Goal: Transaction & Acquisition: Book appointment/travel/reservation

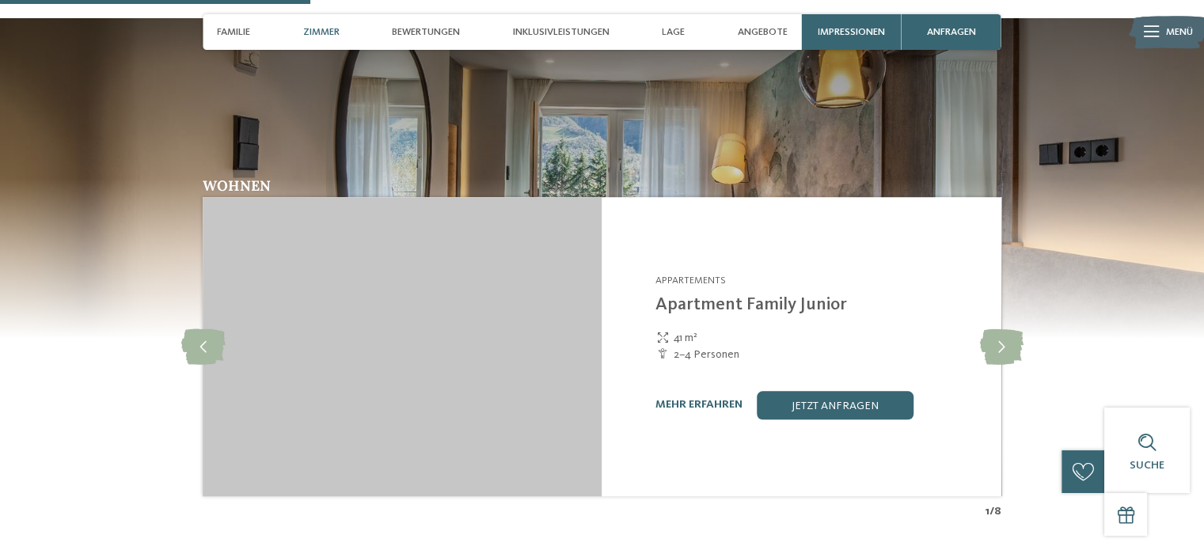
scroll to position [1267, 0]
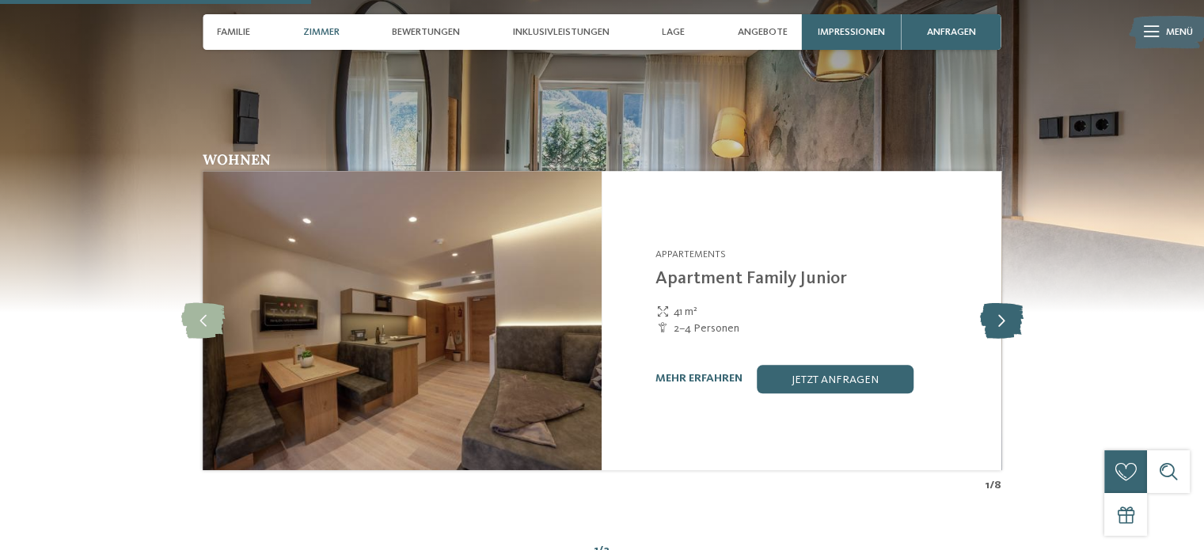
click at [1007, 322] on icon at bounding box center [1001, 320] width 44 height 36
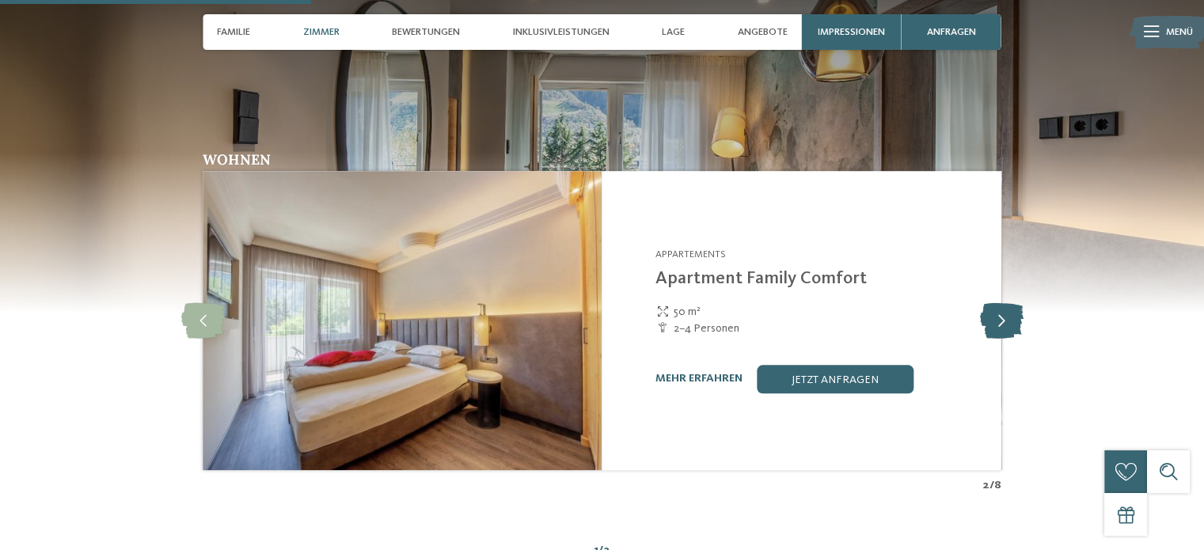
click at [1004, 322] on icon at bounding box center [1001, 320] width 44 height 36
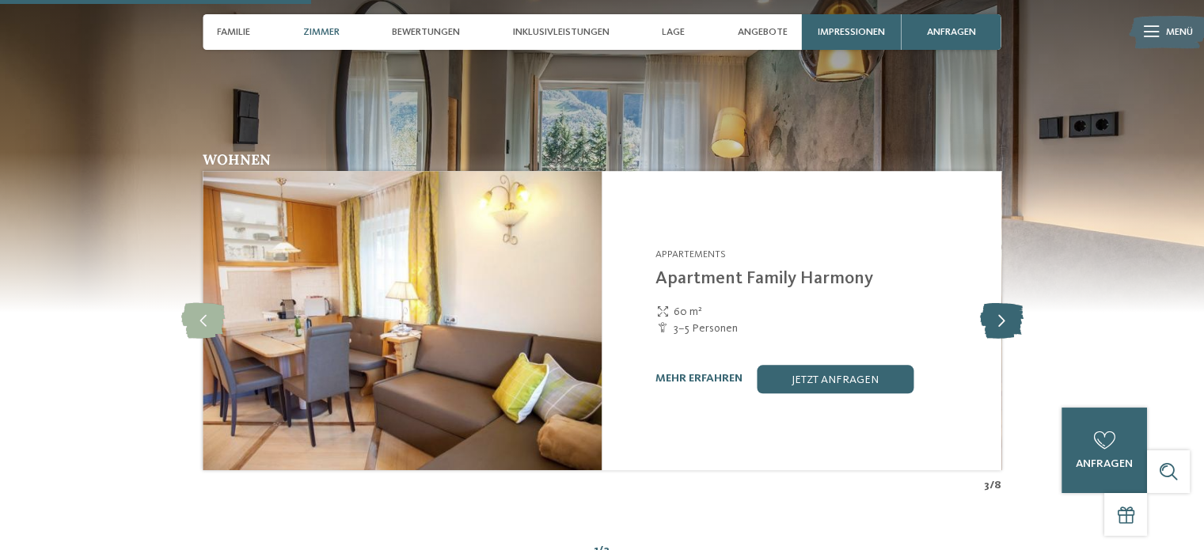
click at [1004, 322] on icon at bounding box center [1001, 320] width 44 height 36
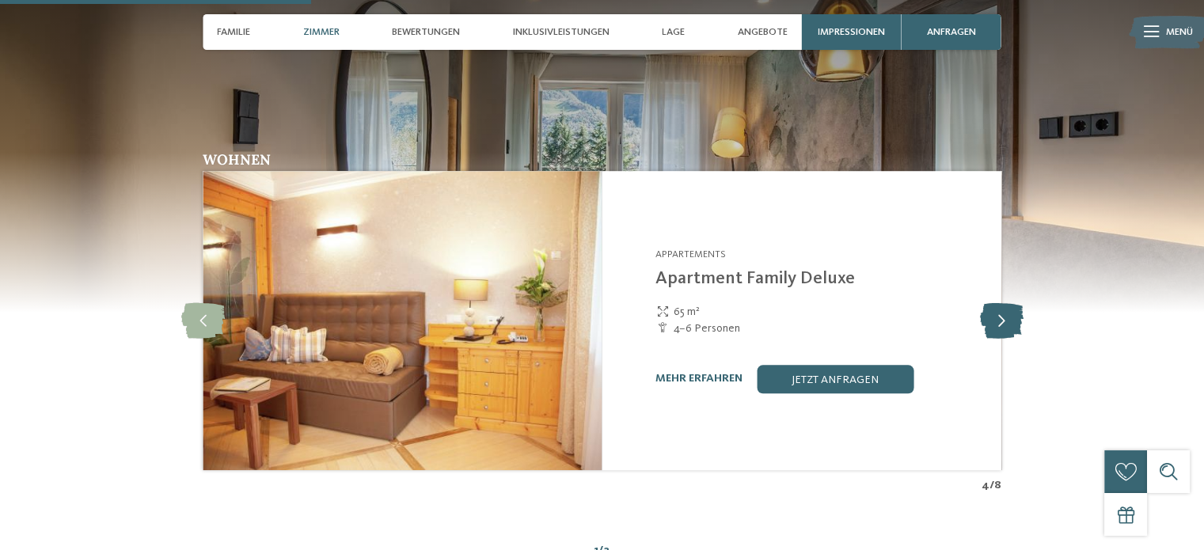
click at [1004, 322] on icon at bounding box center [1001, 320] width 44 height 36
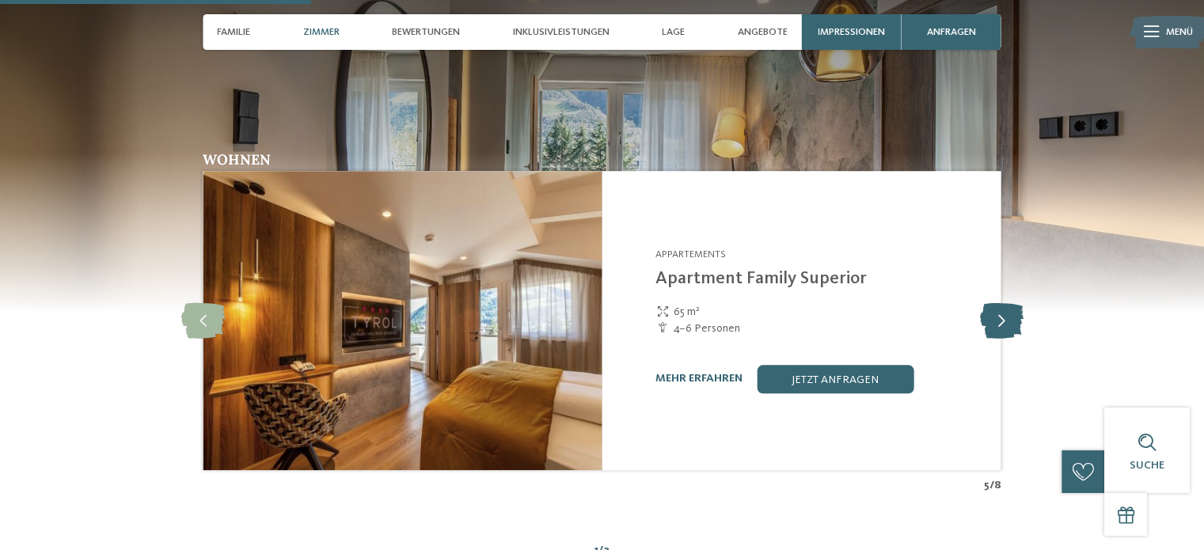
click at [1004, 322] on icon at bounding box center [1001, 320] width 44 height 36
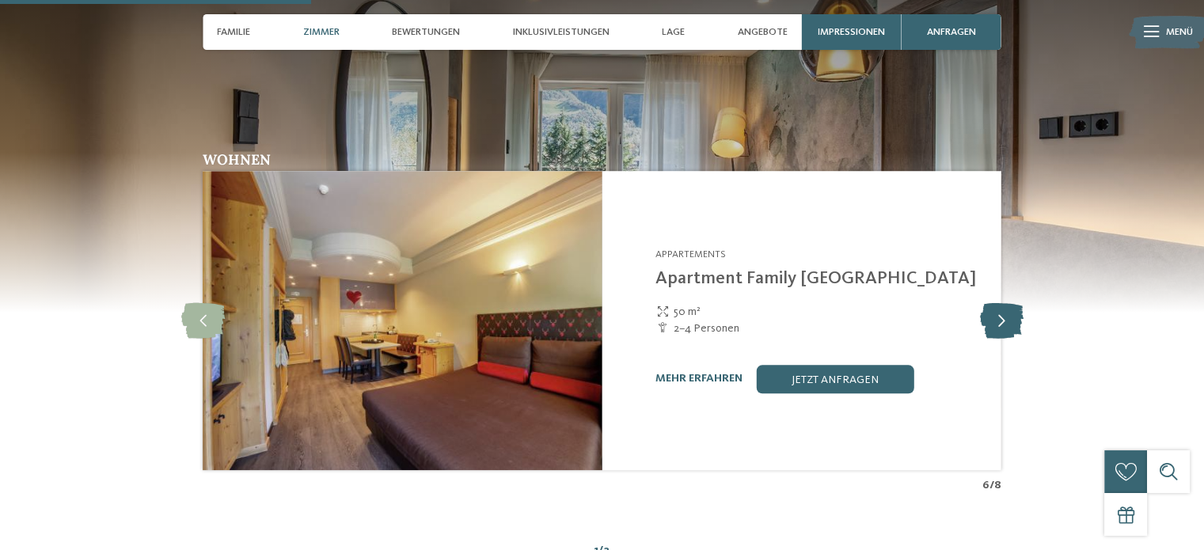
click at [1004, 322] on icon at bounding box center [1001, 320] width 44 height 36
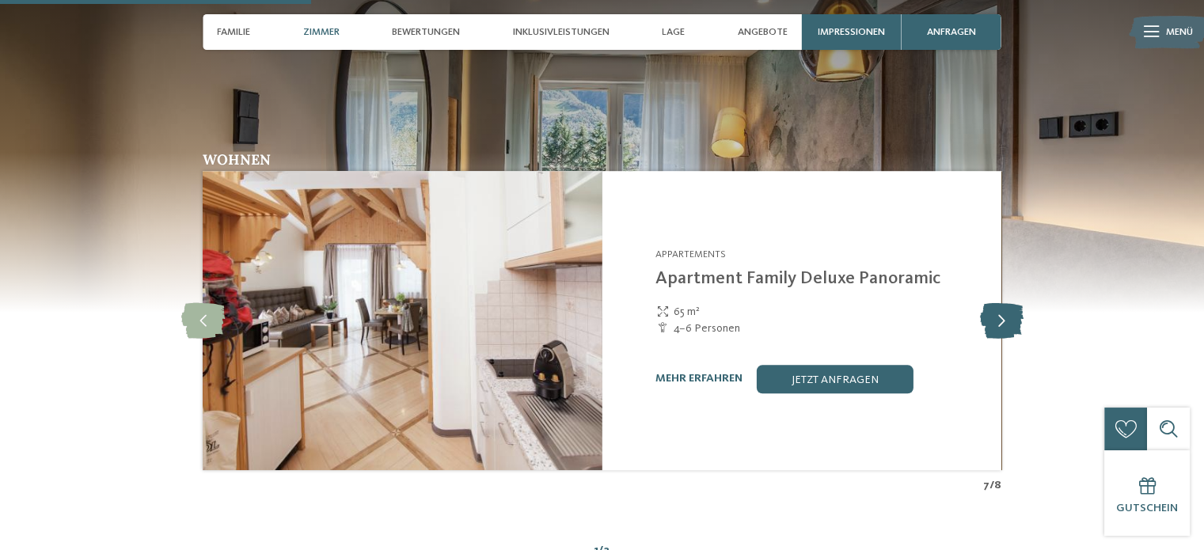
click at [1004, 322] on icon at bounding box center [1001, 320] width 44 height 36
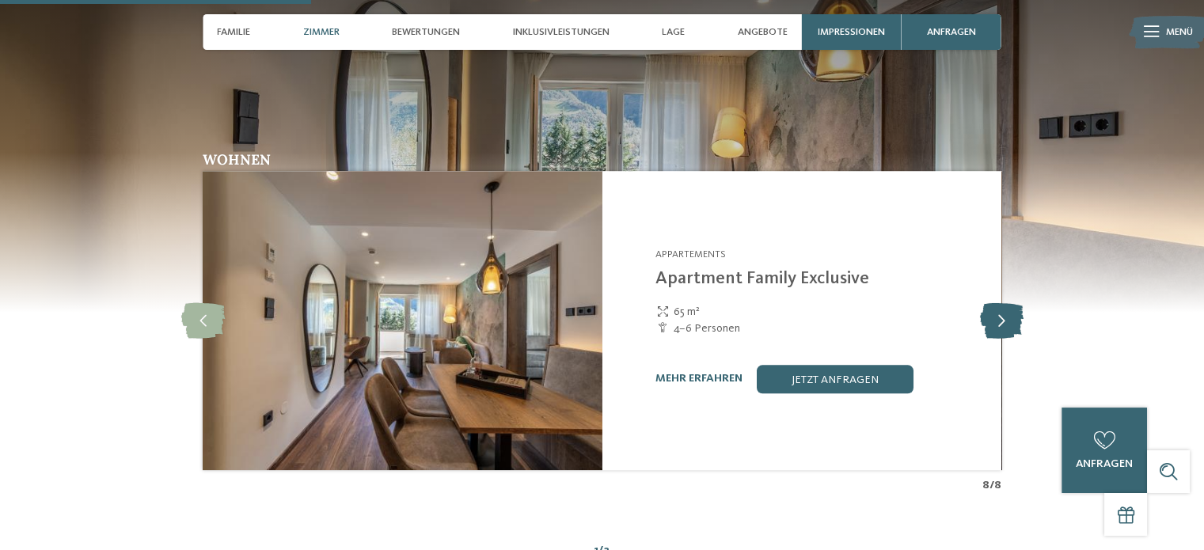
click at [1004, 322] on icon at bounding box center [1001, 320] width 44 height 36
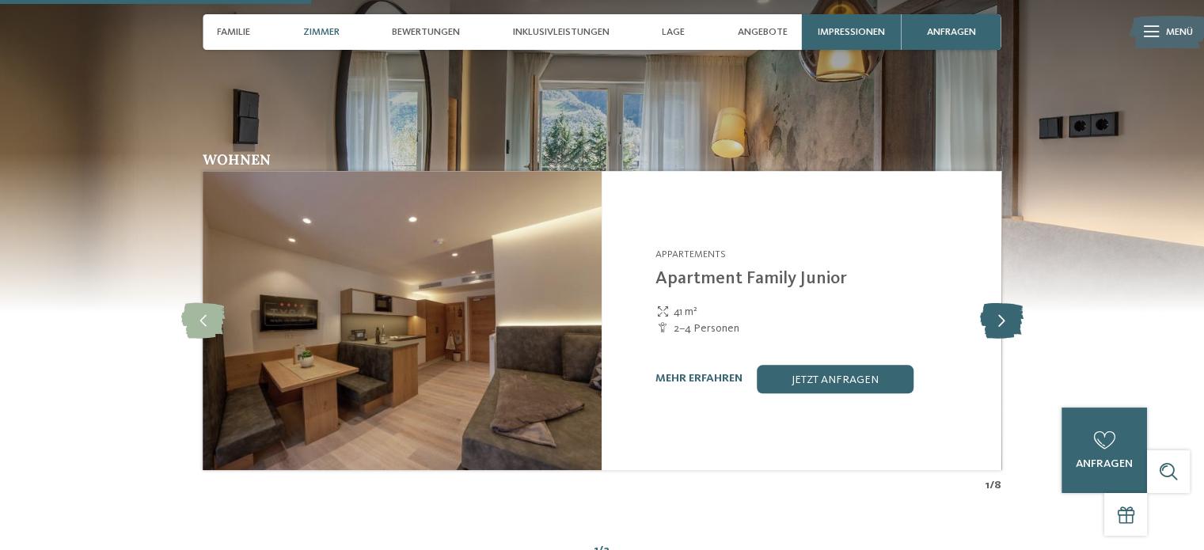
click at [1004, 322] on icon at bounding box center [1001, 320] width 44 height 36
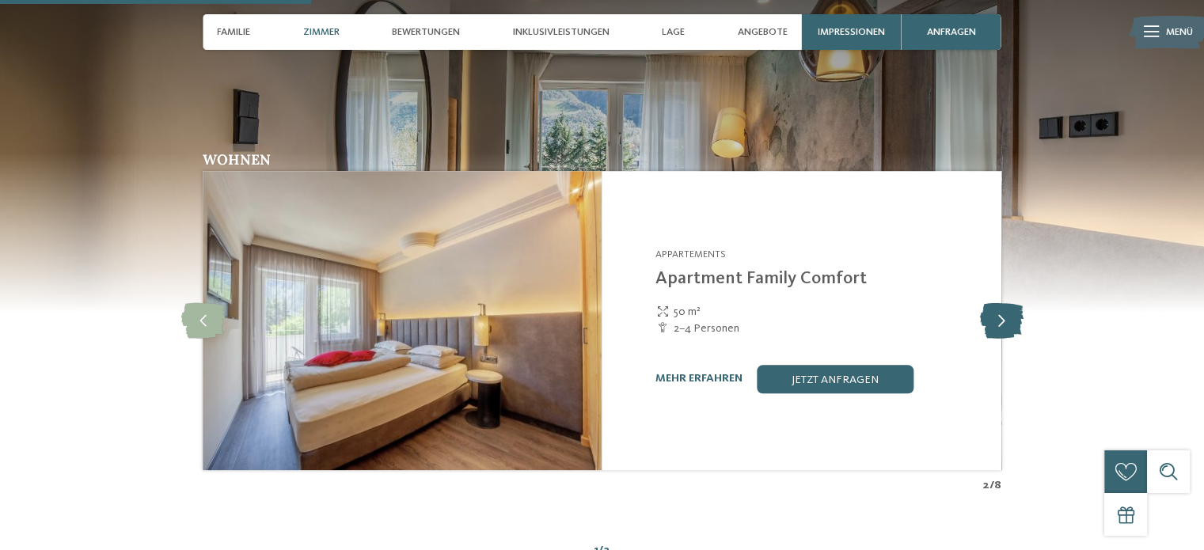
click at [1004, 322] on icon at bounding box center [1001, 320] width 44 height 36
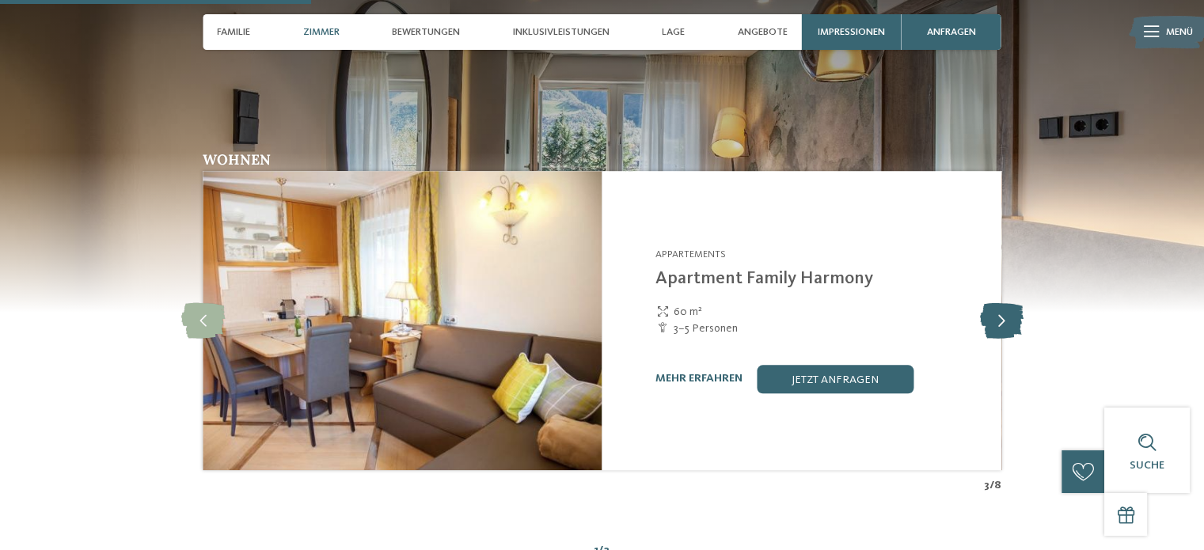
click at [1004, 322] on icon at bounding box center [1001, 320] width 44 height 36
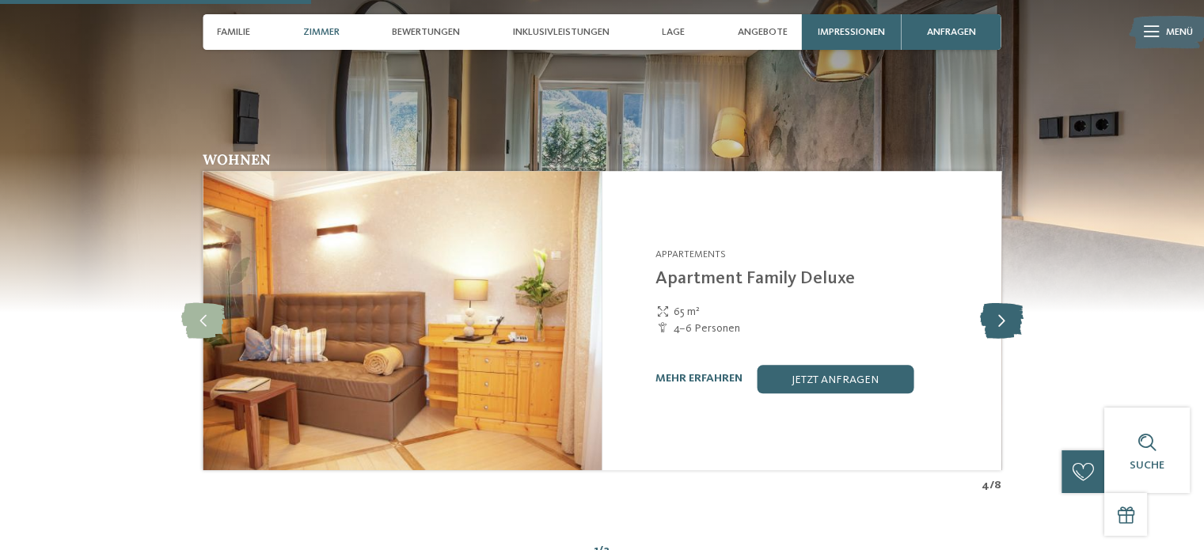
click at [1004, 322] on icon at bounding box center [1001, 320] width 44 height 36
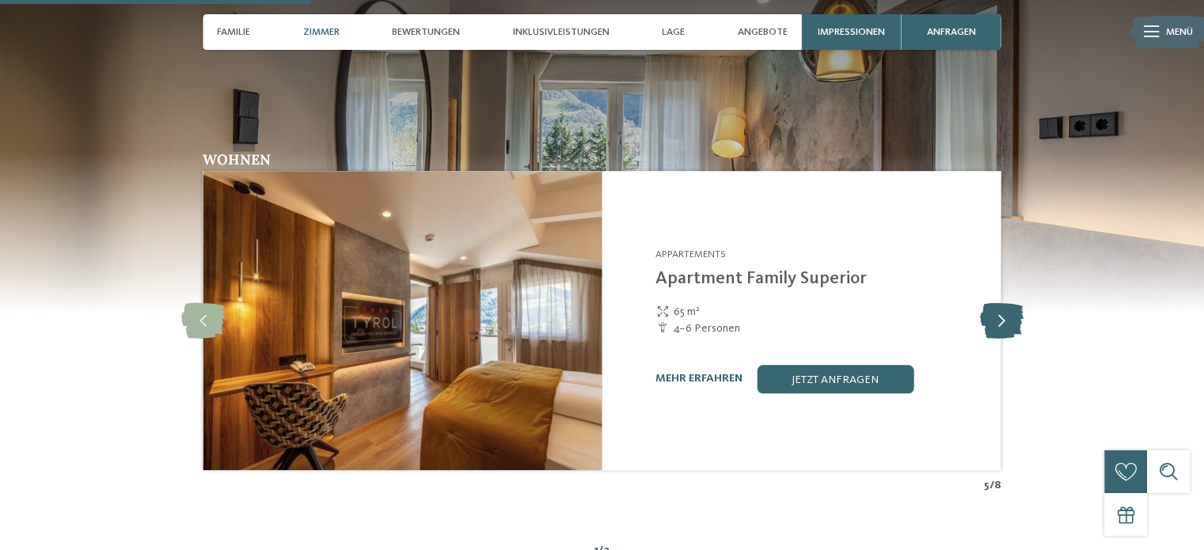
click at [1004, 322] on icon at bounding box center [1001, 320] width 44 height 36
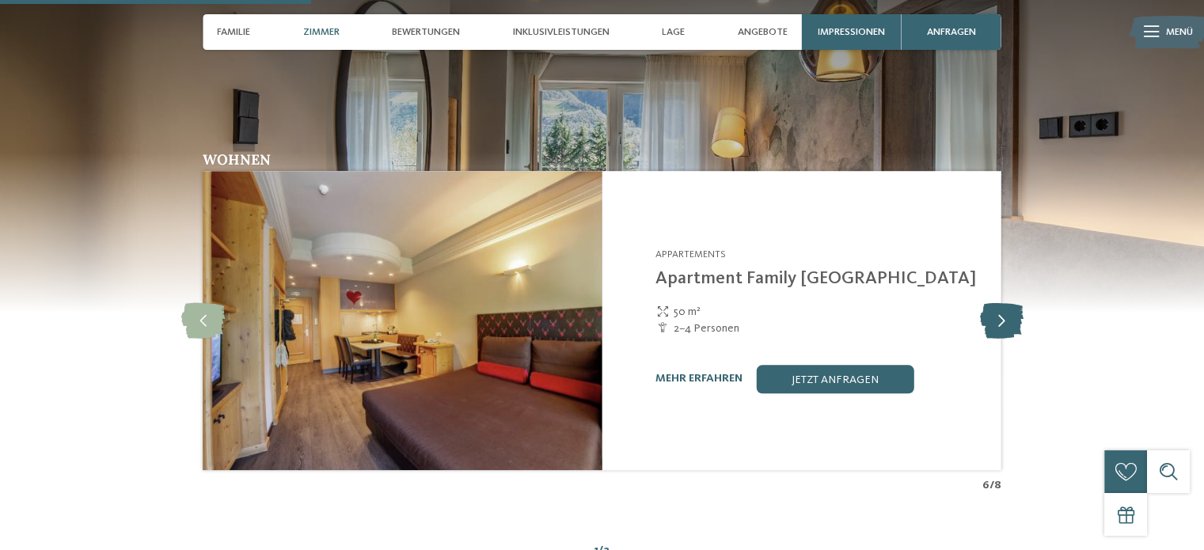
click at [1004, 322] on icon at bounding box center [1001, 320] width 44 height 36
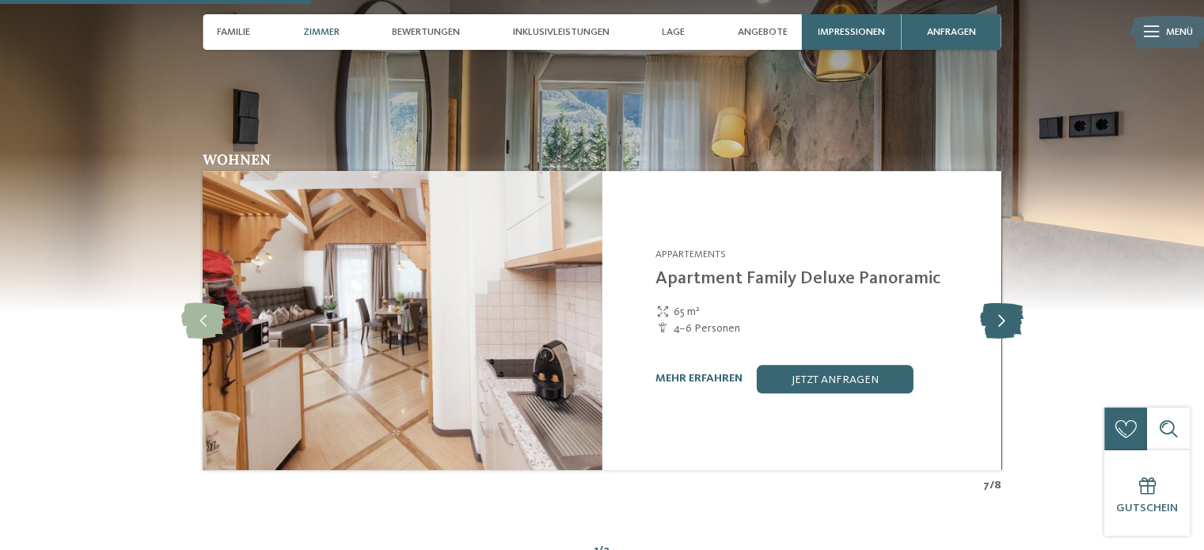
click at [1004, 322] on icon at bounding box center [1001, 320] width 44 height 36
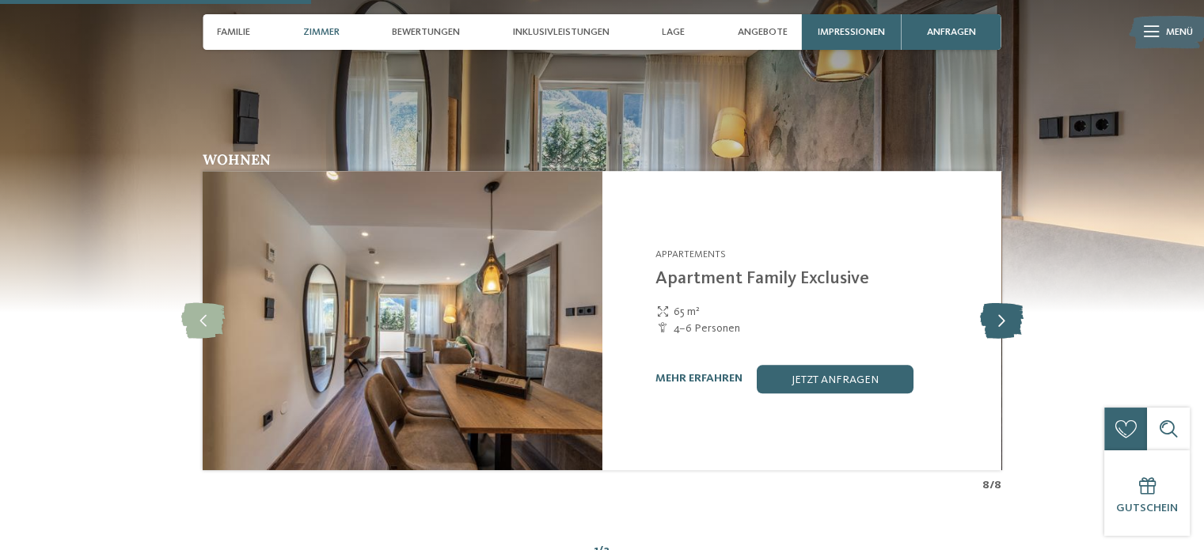
click at [1004, 322] on icon at bounding box center [1001, 320] width 44 height 36
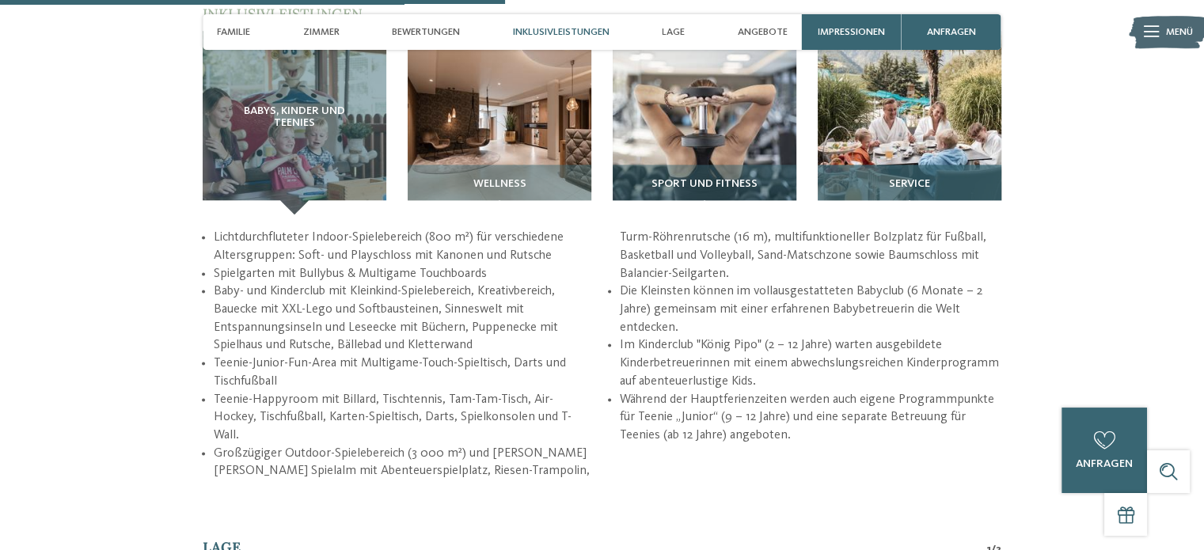
scroll to position [2058, 0]
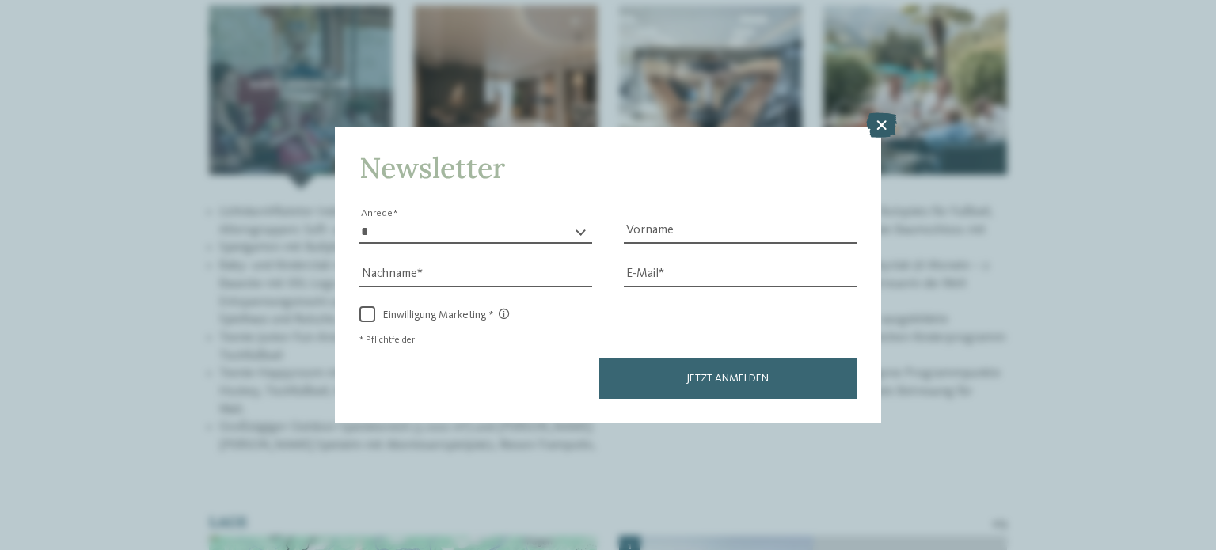
click at [879, 136] on icon at bounding box center [881, 124] width 31 height 25
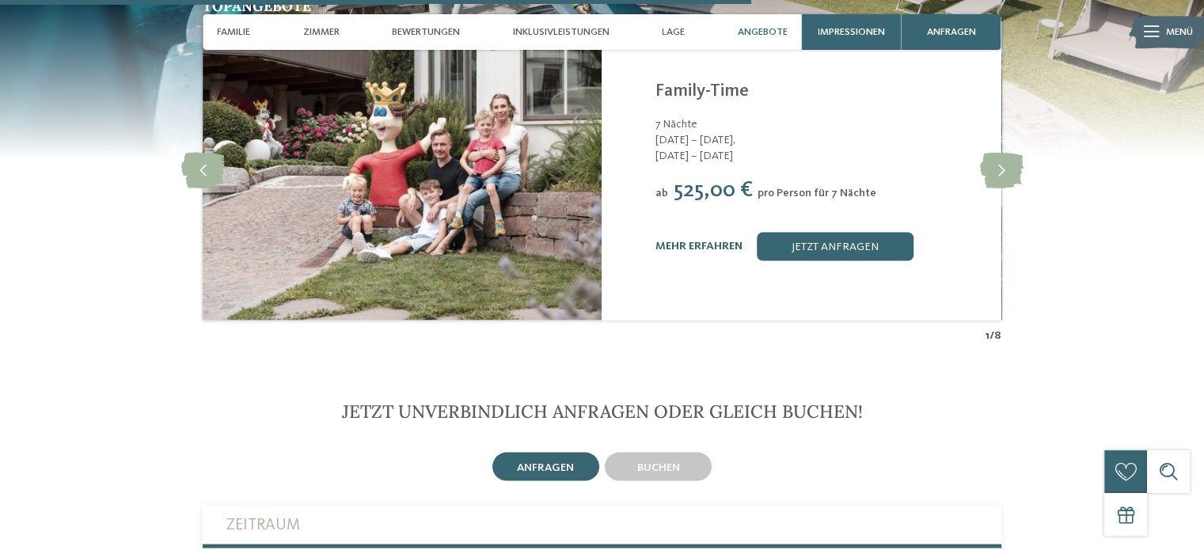
scroll to position [3166, 0]
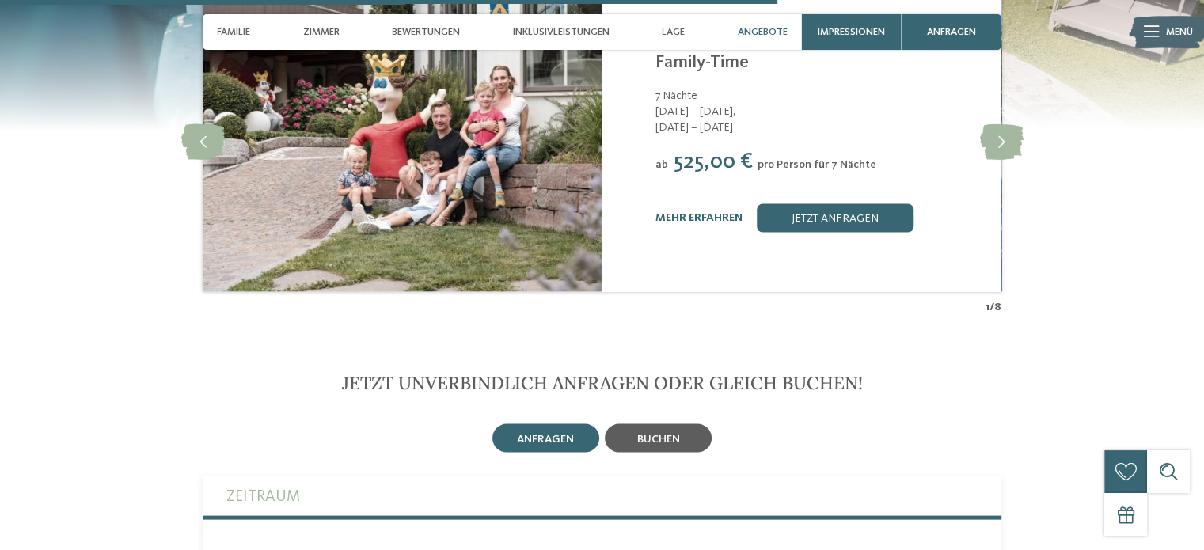
click at [662, 434] on span "buchen" at bounding box center [658, 439] width 43 height 11
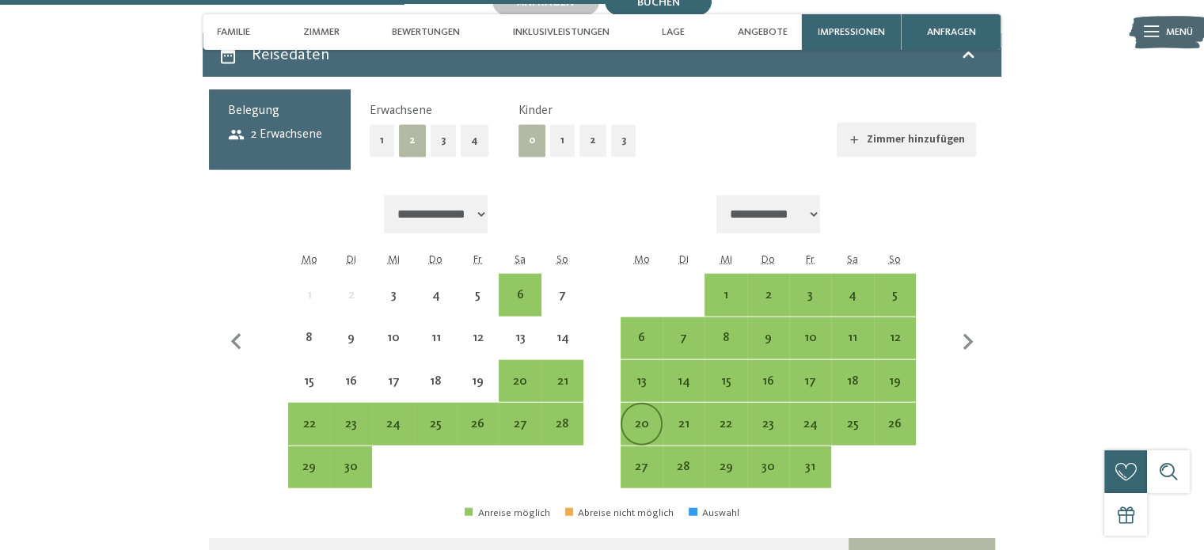
scroll to position [3641, 0]
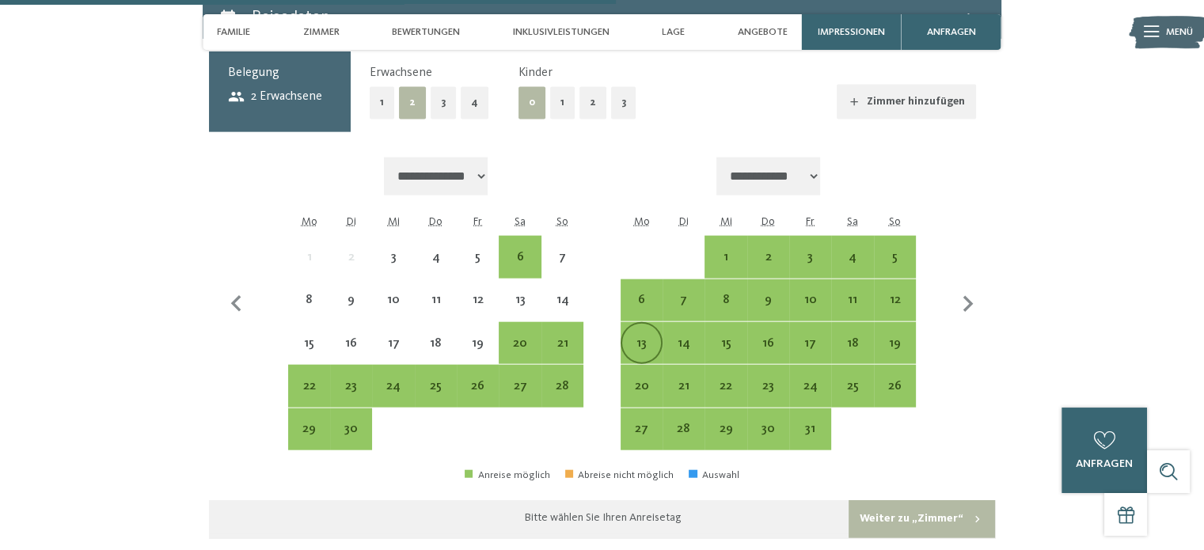
click at [638, 337] on div "13" at bounding box center [641, 356] width 39 height 39
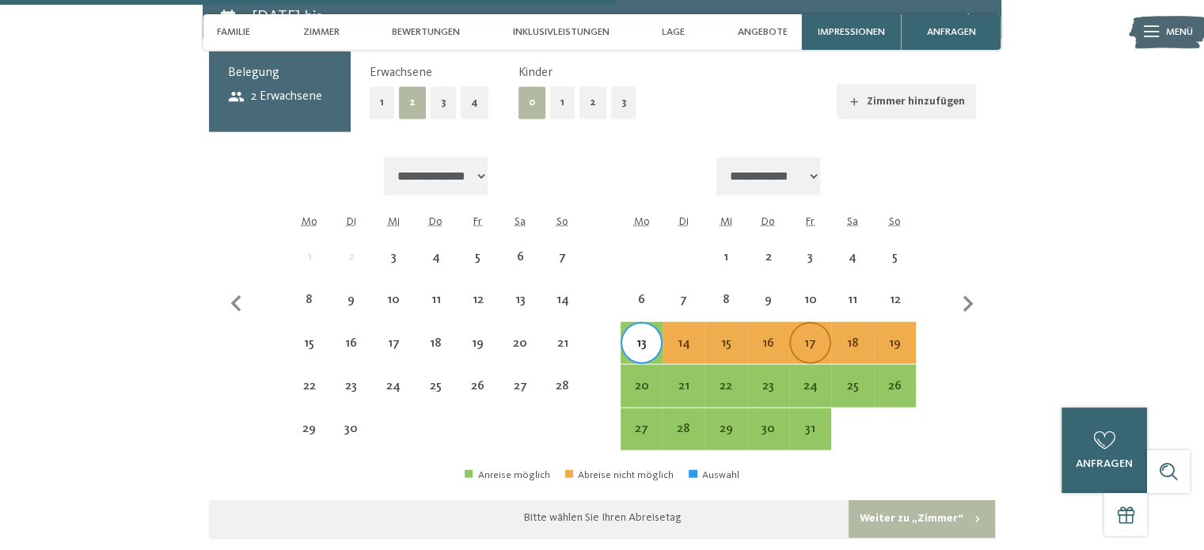
click at [815, 337] on div "17" at bounding box center [810, 356] width 39 height 39
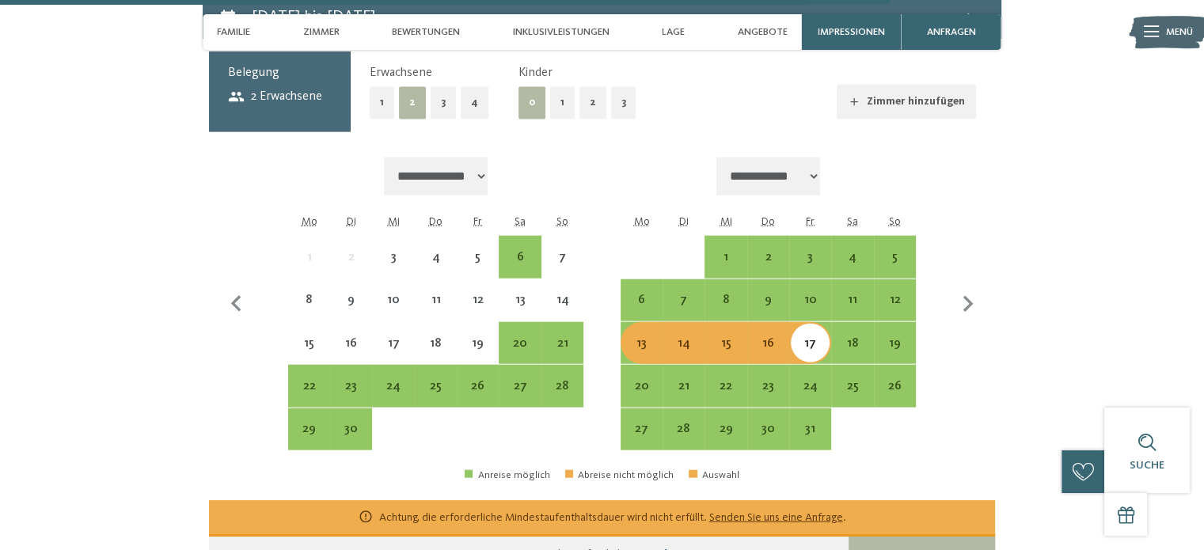
scroll to position [3562, 0]
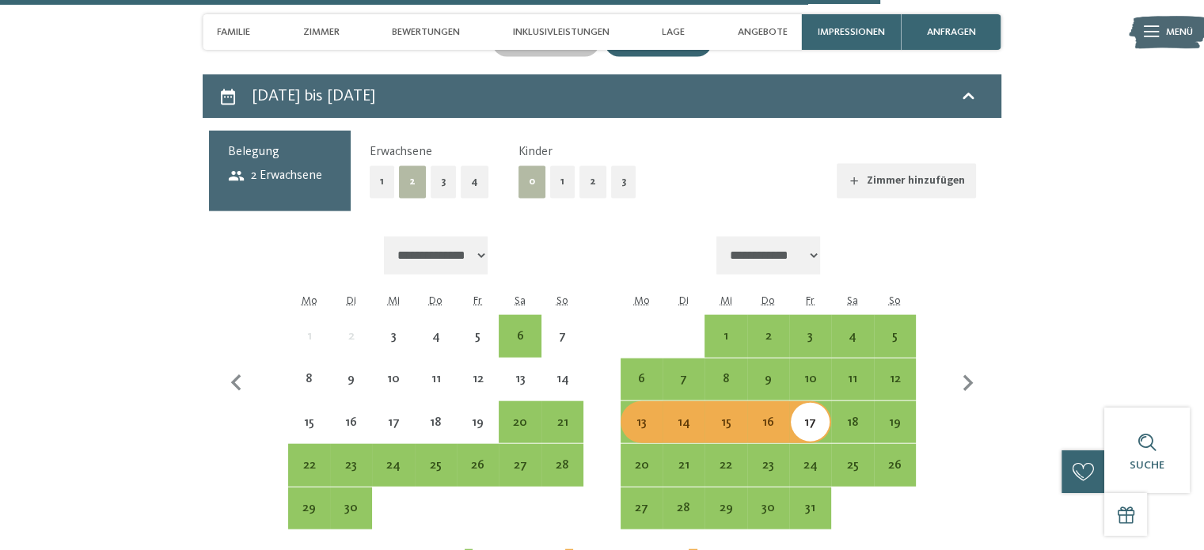
click at [566, 166] on button "1" at bounding box center [562, 182] width 25 height 32
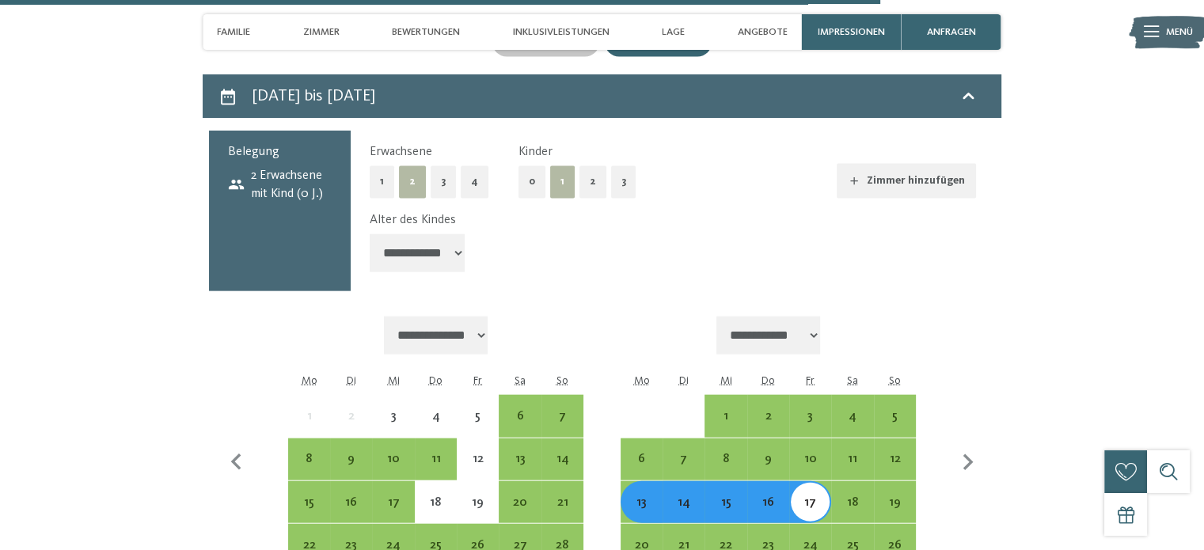
click at [461, 235] on select "**********" at bounding box center [417, 253] width 95 height 38
select select "**"
click at [370, 234] on select "**********" at bounding box center [417, 253] width 95 height 38
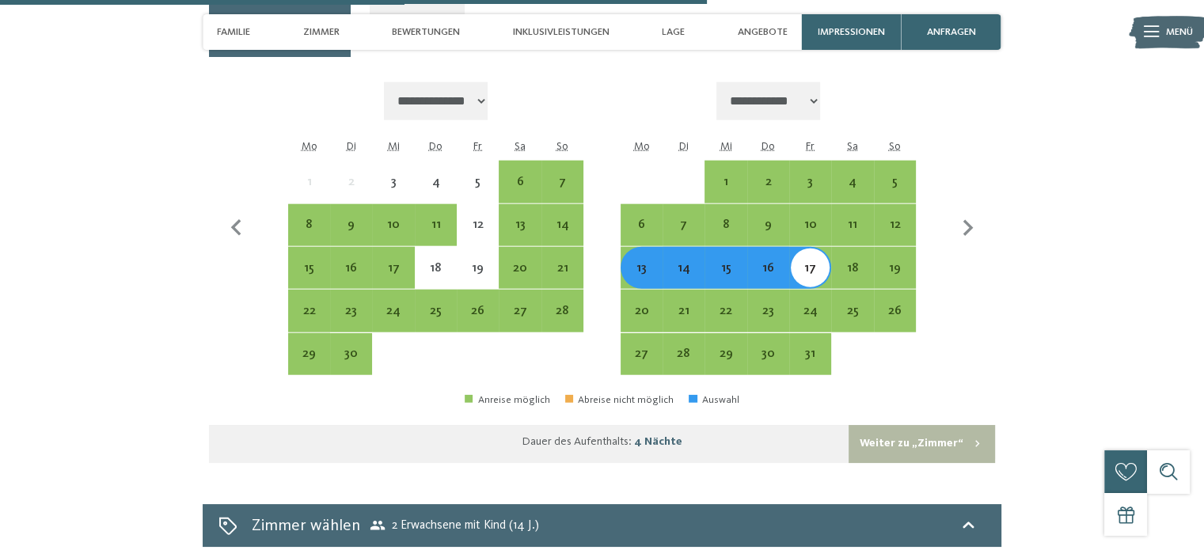
scroll to position [3800, 0]
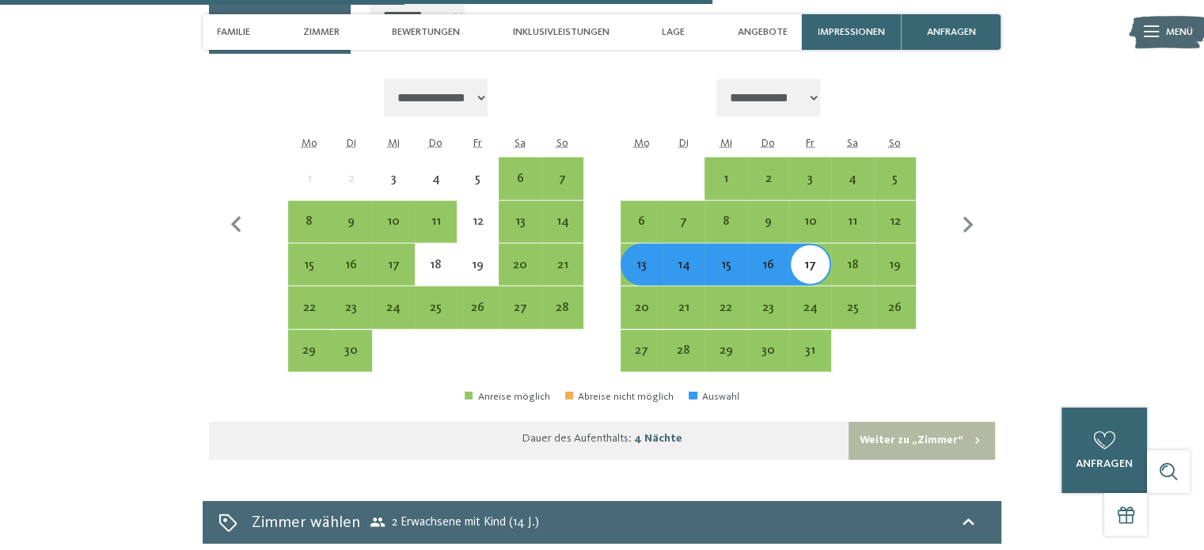
click at [918, 424] on button "Weiter zu „Zimmer“" at bounding box center [922, 441] width 146 height 38
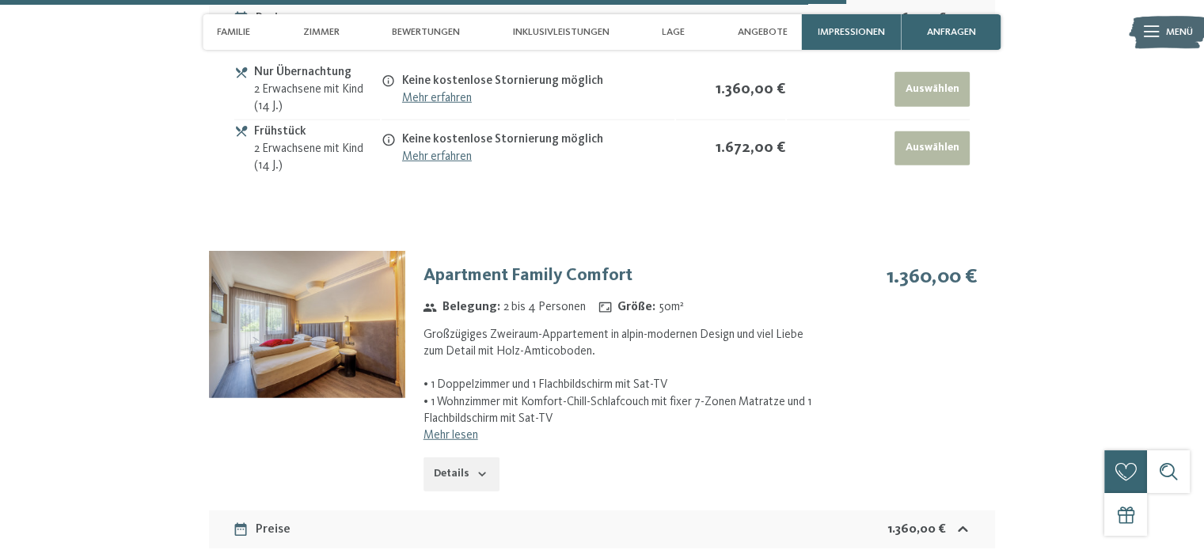
scroll to position [4094, 0]
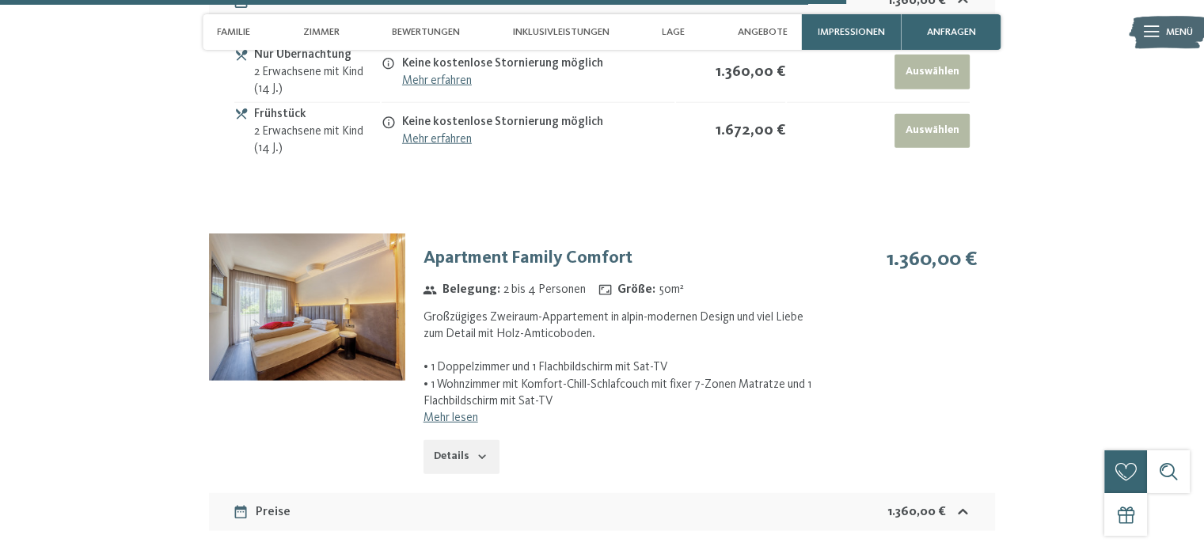
click at [460, 412] on link "Mehr lesen" at bounding box center [451, 418] width 55 height 13
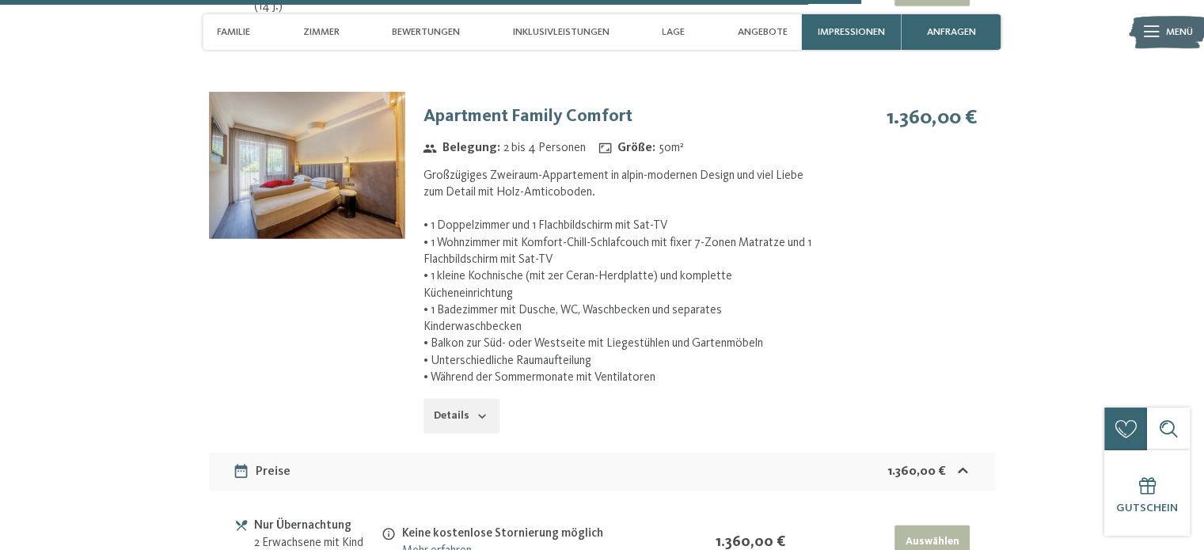
scroll to position [4253, 0]
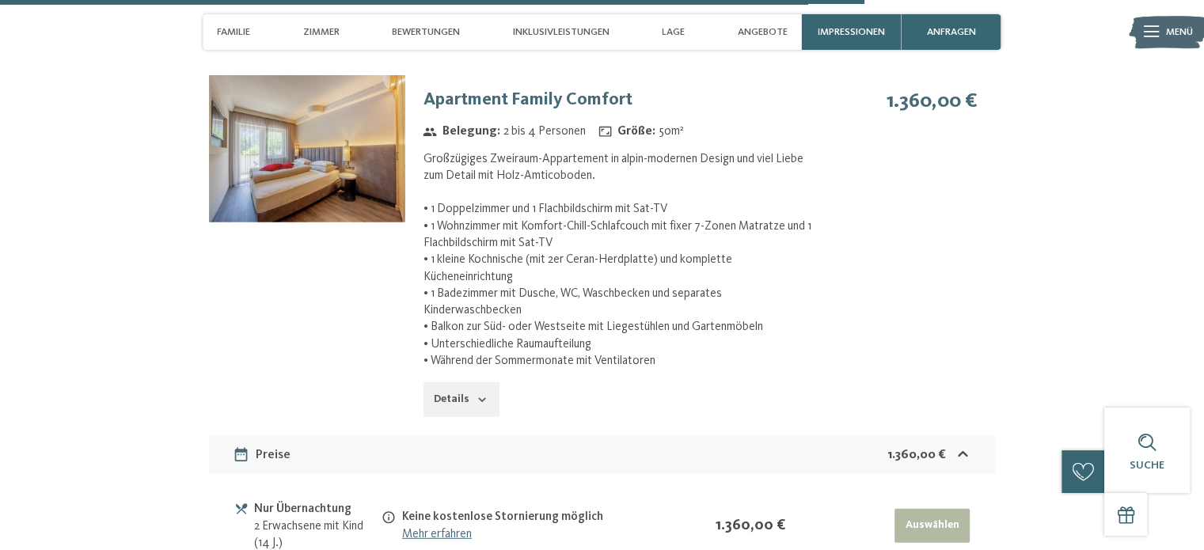
click at [462, 382] on button "Details" at bounding box center [462, 399] width 76 height 35
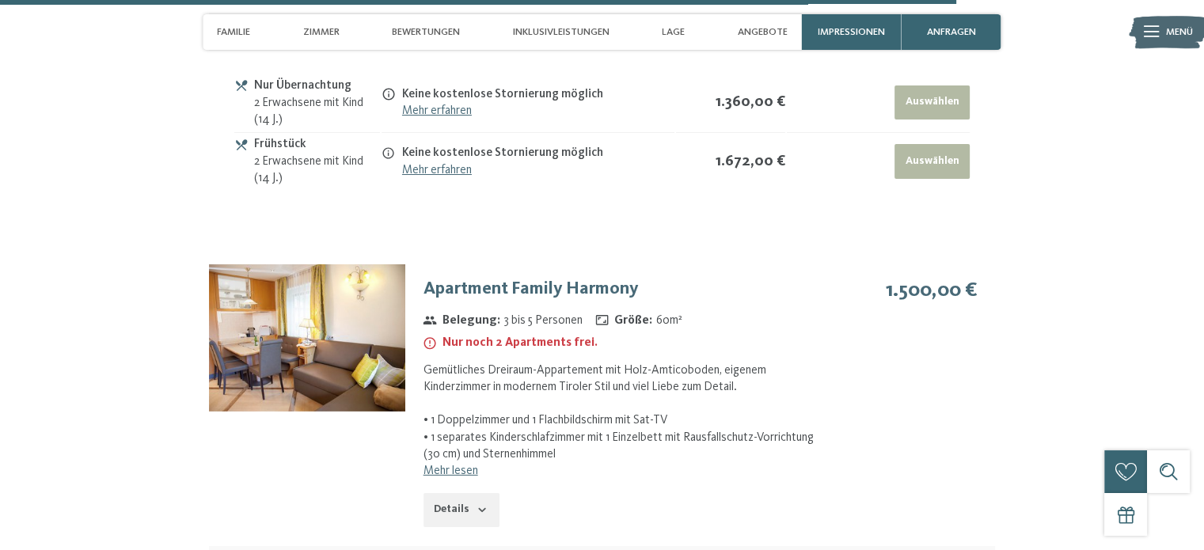
scroll to position [4886, 0]
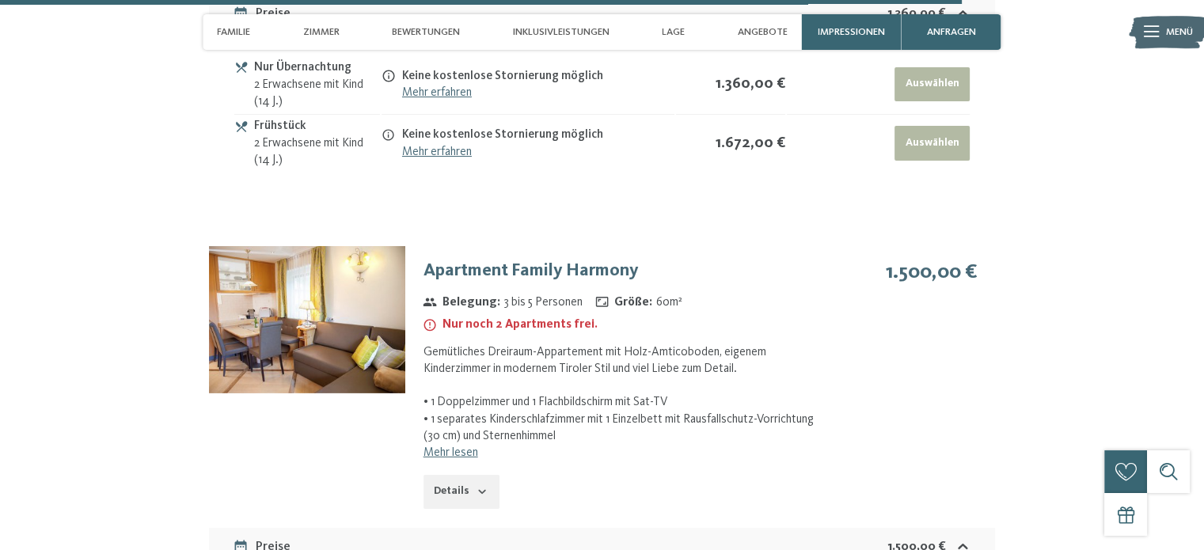
click at [450, 475] on button "Details" at bounding box center [462, 492] width 76 height 35
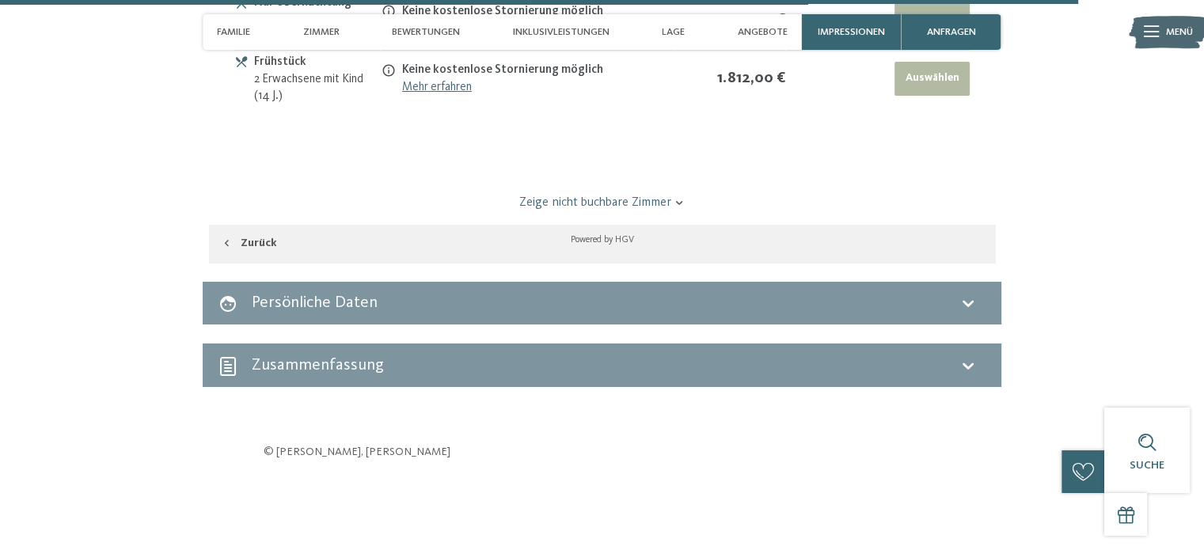
scroll to position [5677, 0]
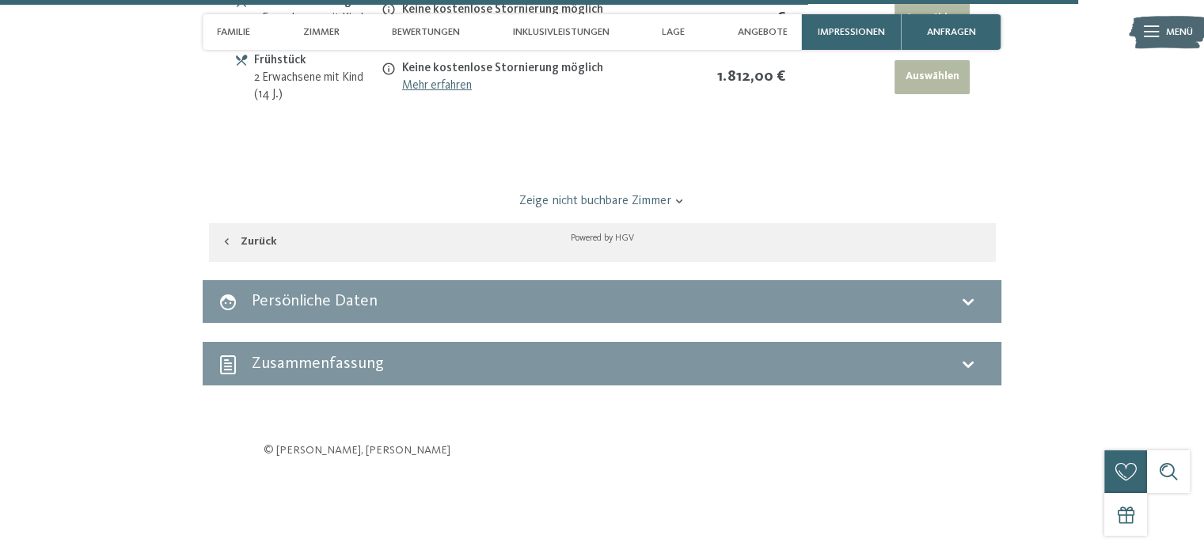
click at [343, 293] on h2 "Persönliche Daten" at bounding box center [315, 301] width 126 height 17
click at [975, 292] on icon at bounding box center [968, 301] width 19 height 19
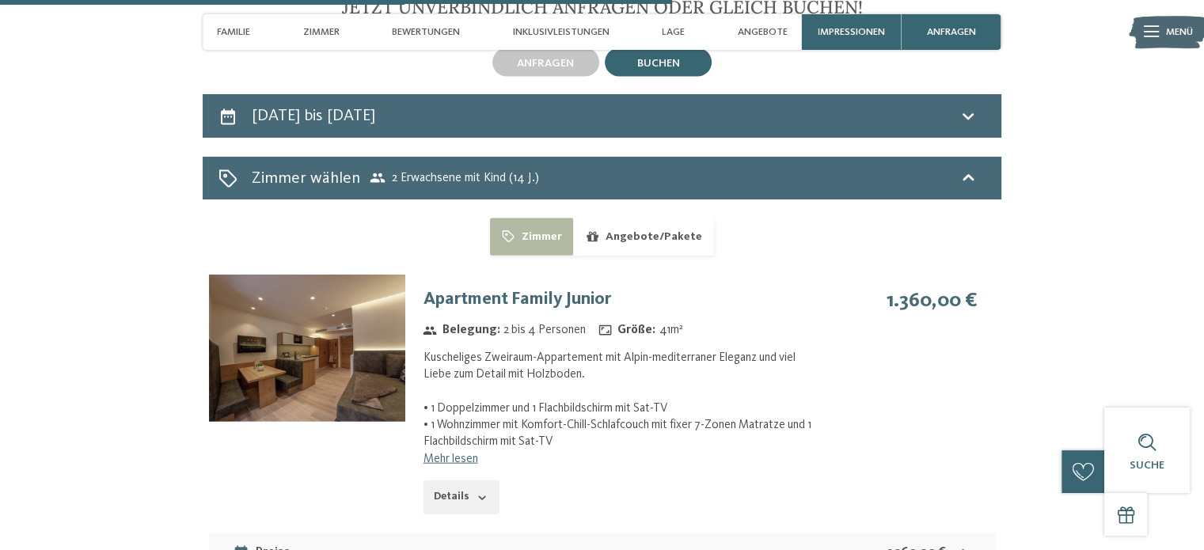
scroll to position [3540, 0]
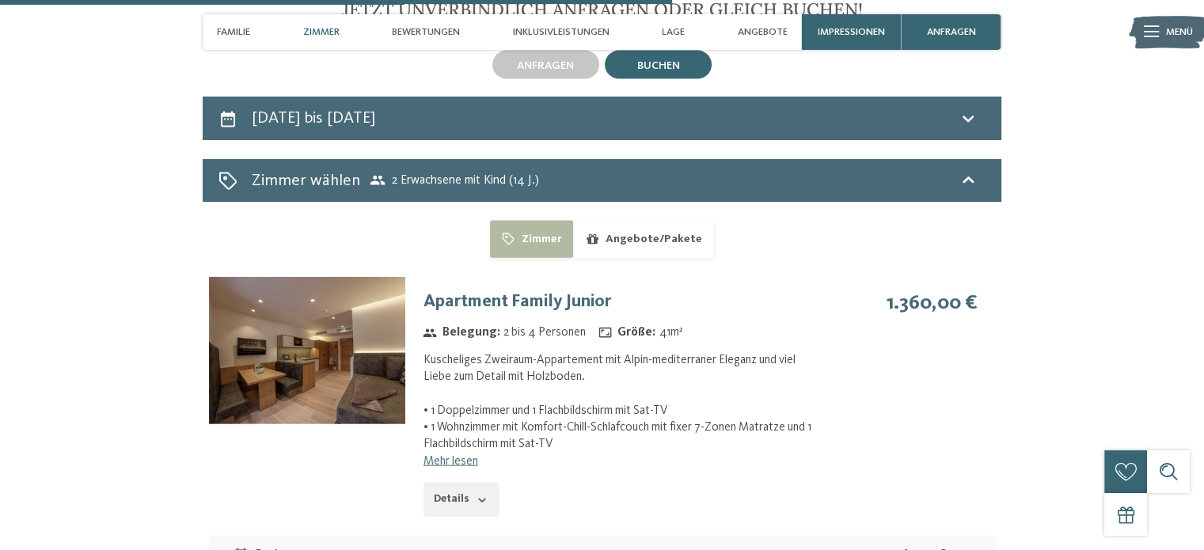
click at [321, 33] on span "Zimmer" at bounding box center [321, 32] width 36 height 12
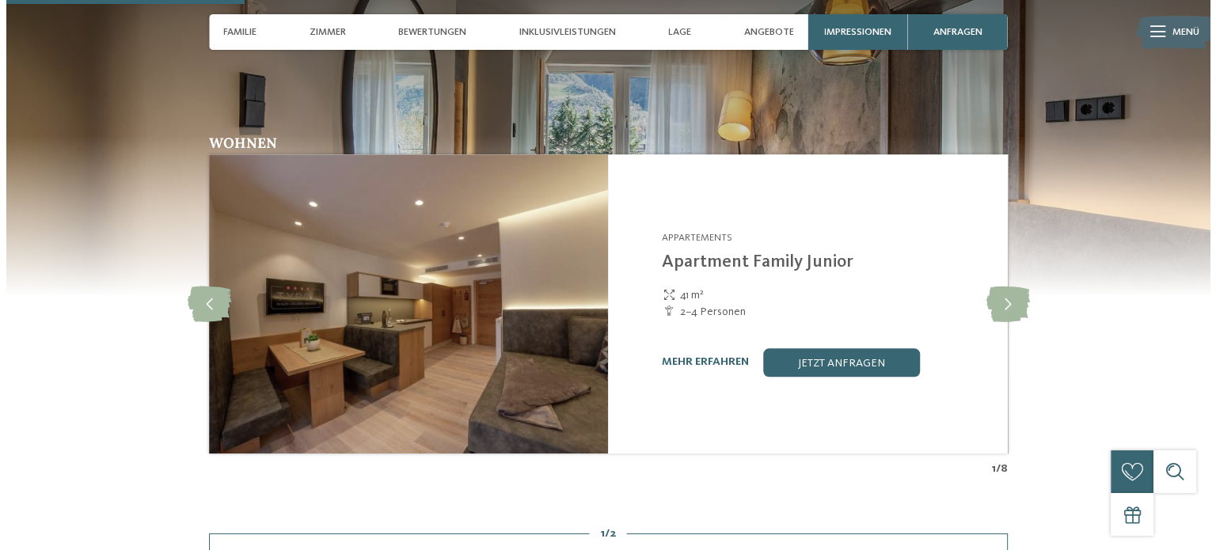
scroll to position [1251, 0]
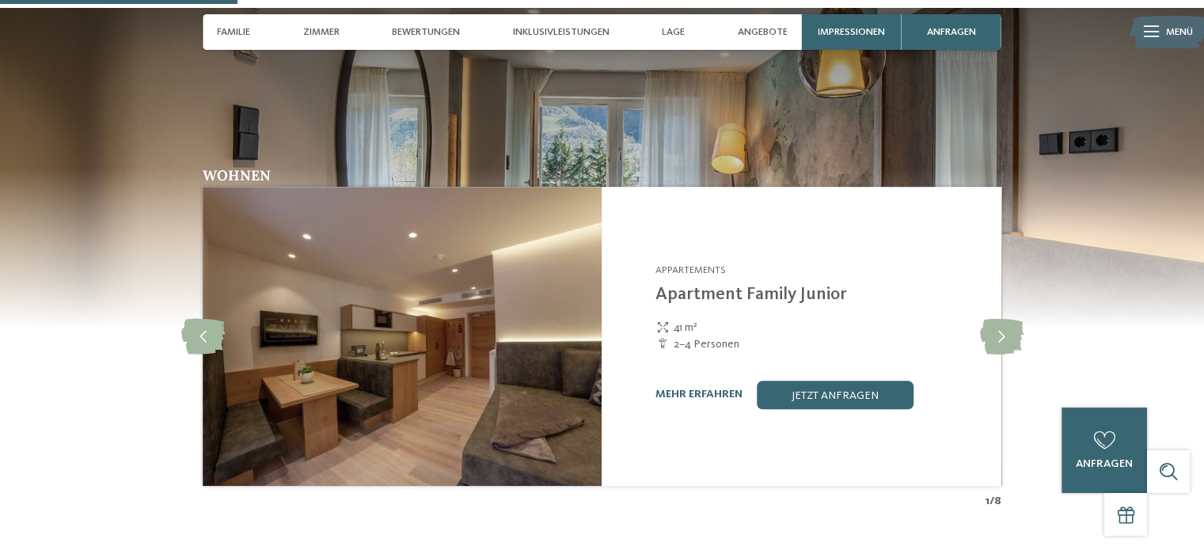
click at [681, 394] on link "mehr erfahren" at bounding box center [698, 394] width 87 height 11
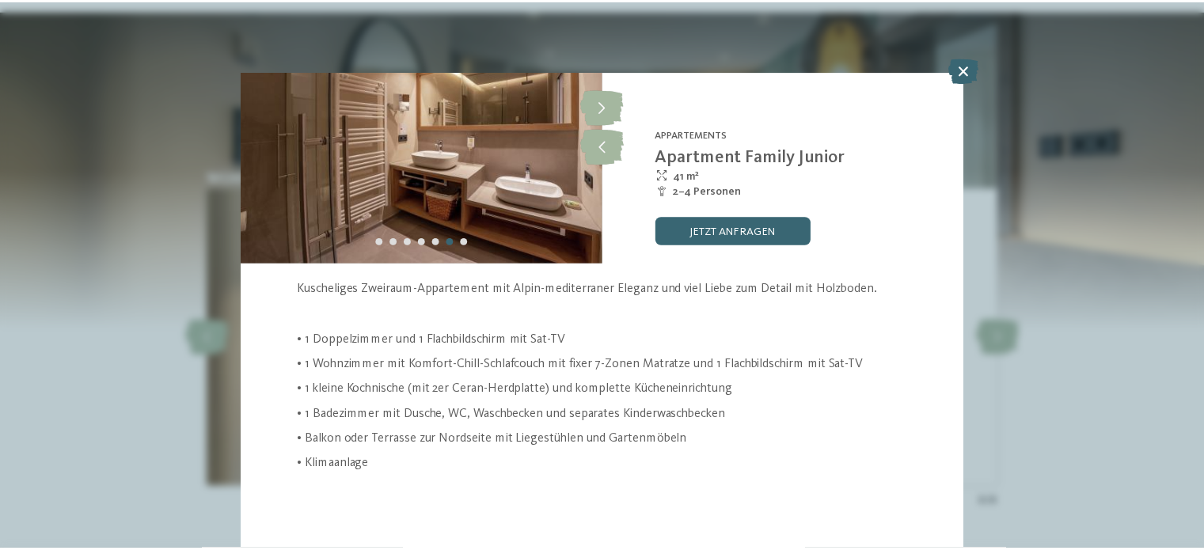
scroll to position [2, 0]
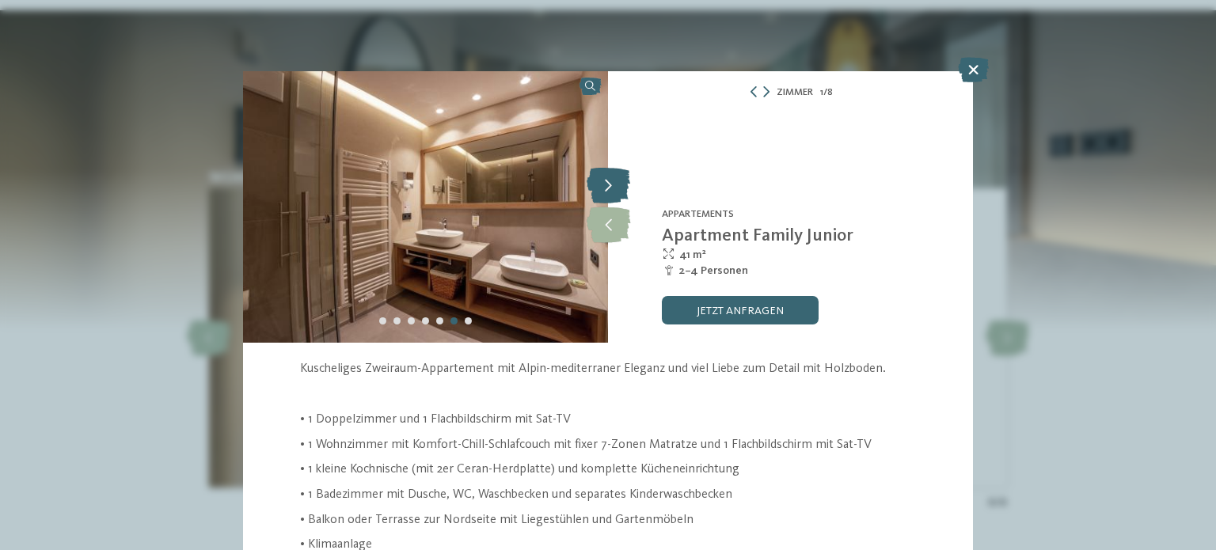
click at [606, 184] on icon at bounding box center [609, 187] width 44 height 36
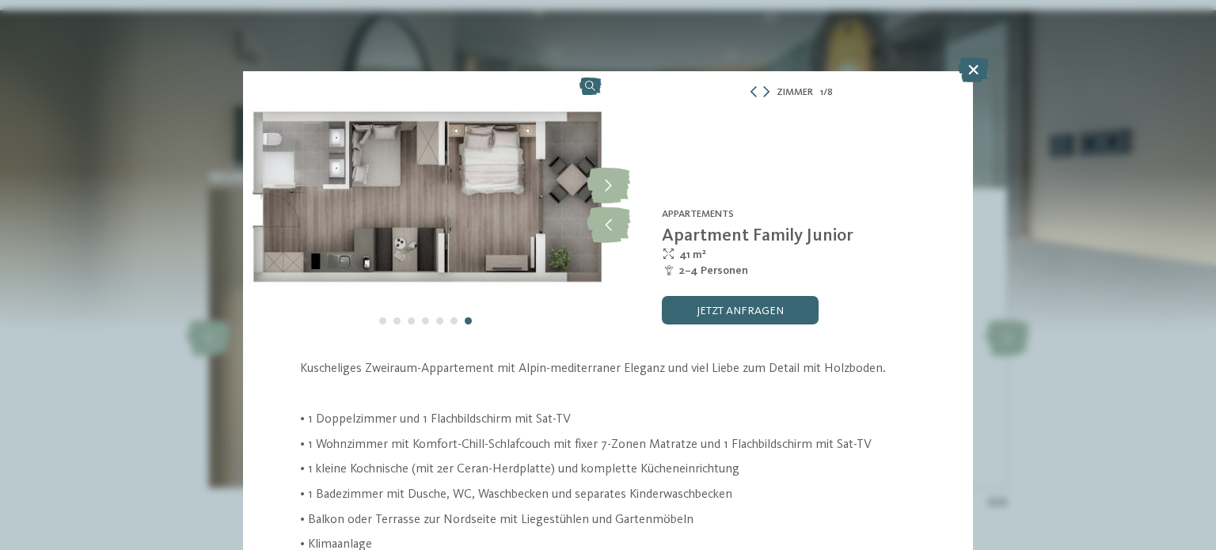
click at [470, 184] on img at bounding box center [425, 206] width 365 height 274
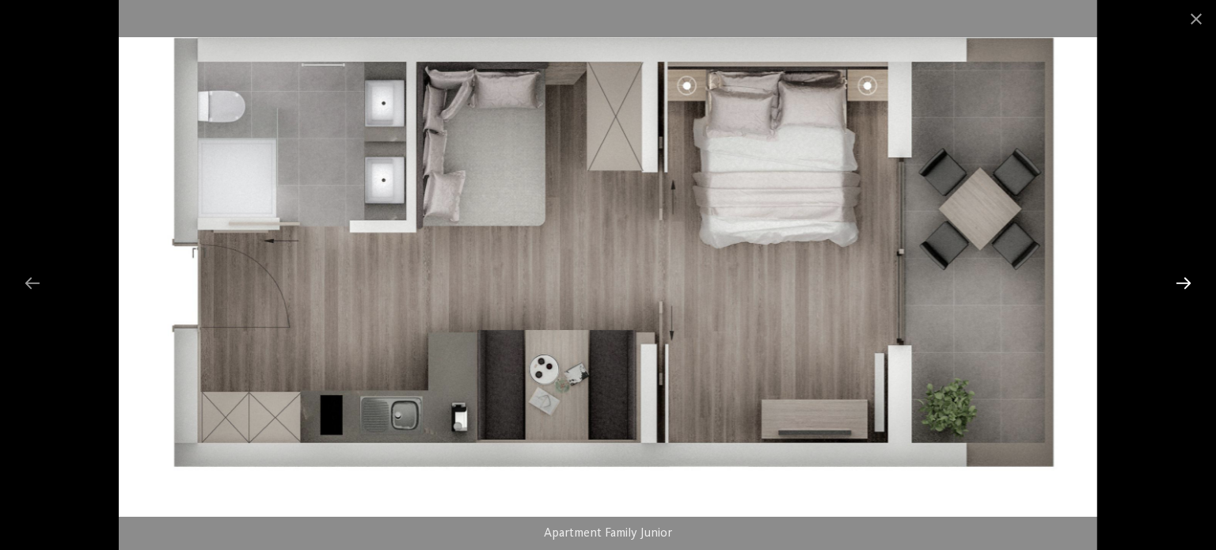
click at [1178, 281] on div at bounding box center [1183, 283] width 33 height 31
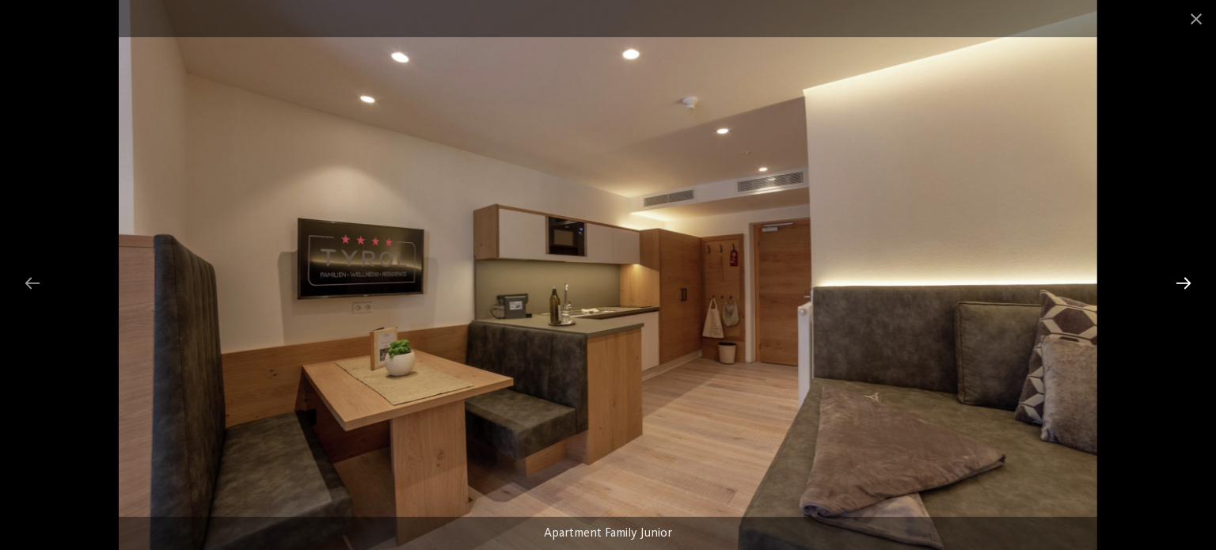
click at [1182, 284] on div at bounding box center [1183, 283] width 33 height 31
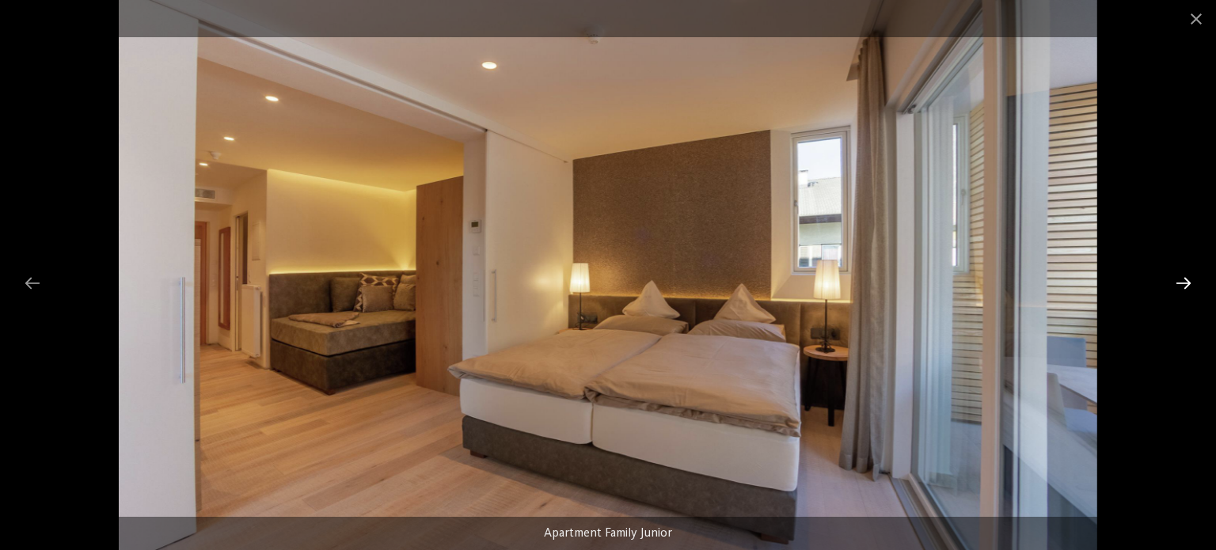
click at [1182, 284] on div at bounding box center [1183, 283] width 33 height 31
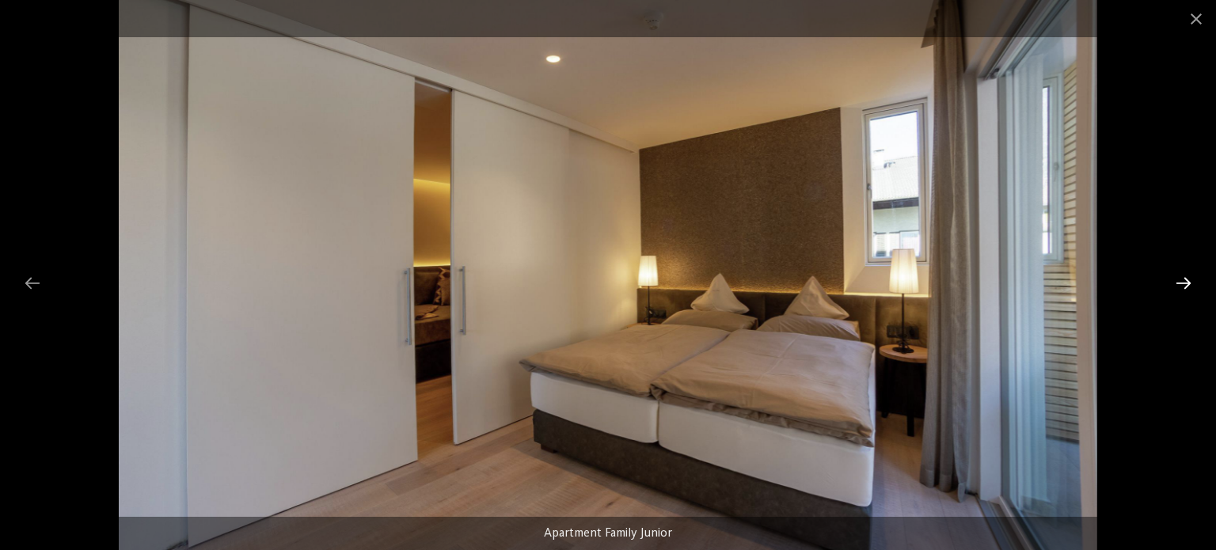
click at [1182, 284] on div at bounding box center [1183, 283] width 33 height 31
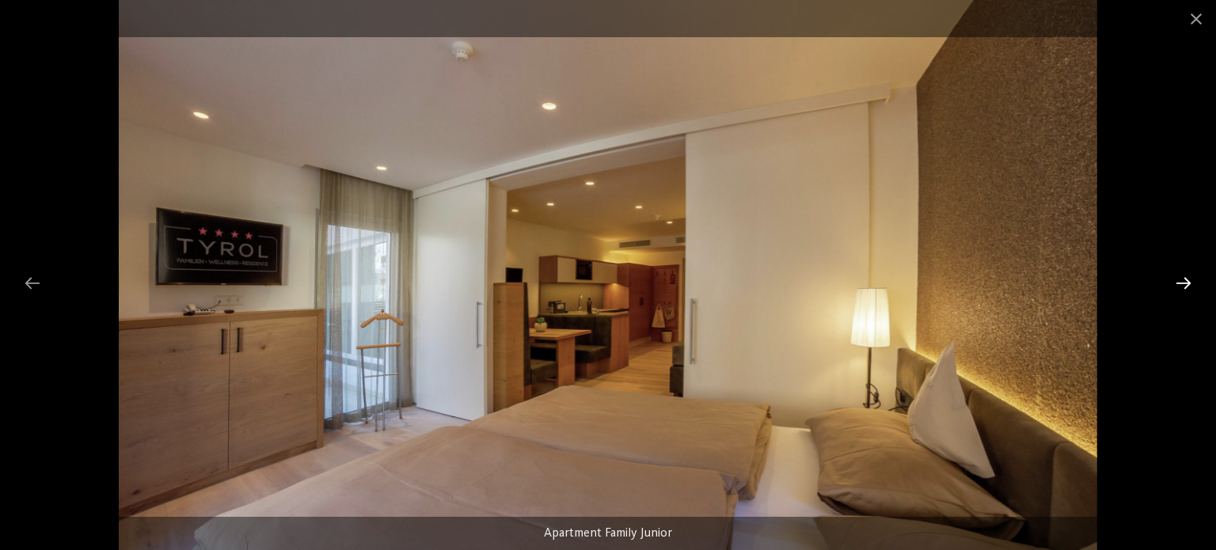
click at [1182, 284] on div at bounding box center [1183, 283] width 33 height 31
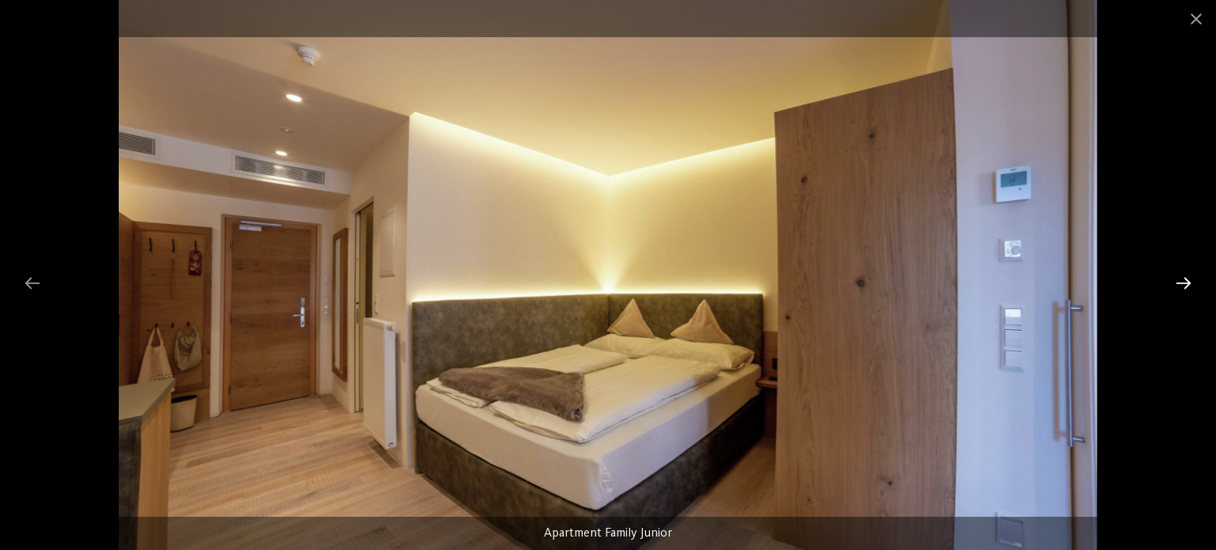
click at [1182, 284] on div at bounding box center [1183, 283] width 33 height 31
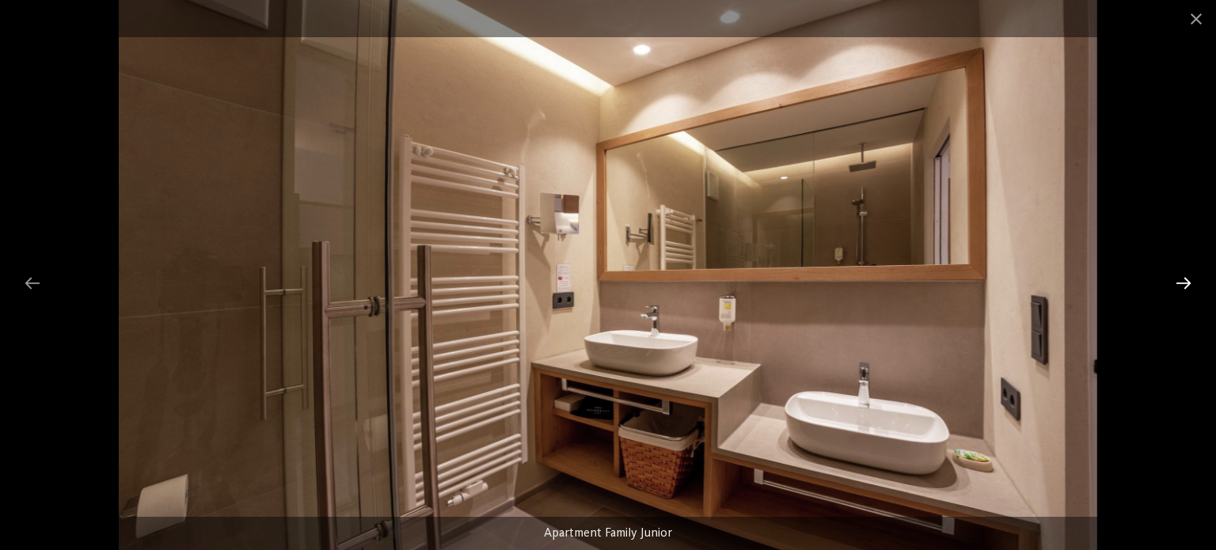
click at [1182, 284] on div at bounding box center [1183, 283] width 33 height 31
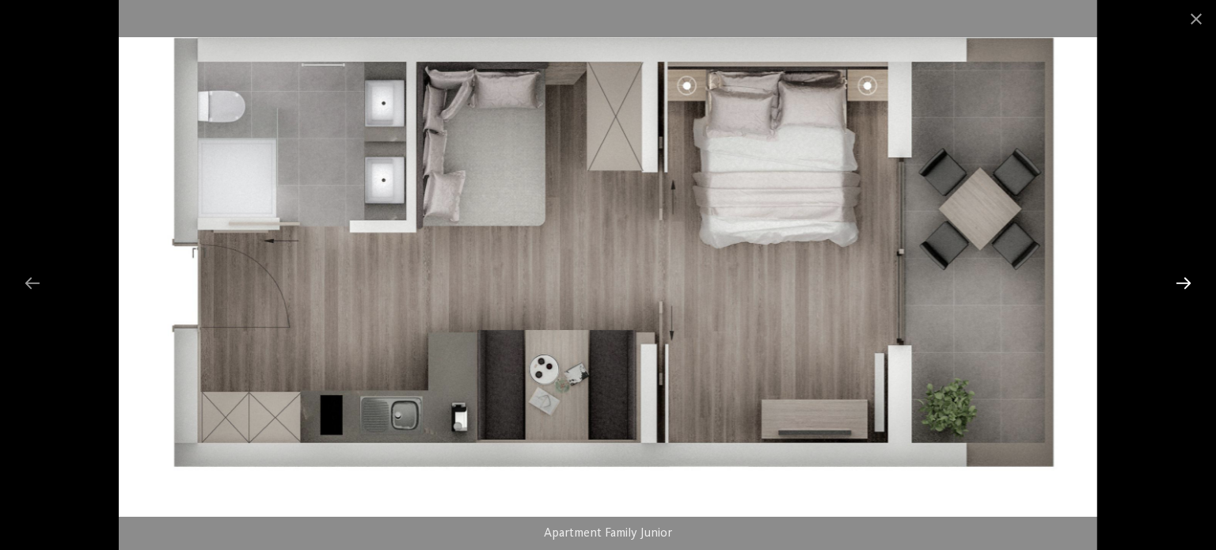
click at [1182, 284] on div at bounding box center [1183, 283] width 33 height 31
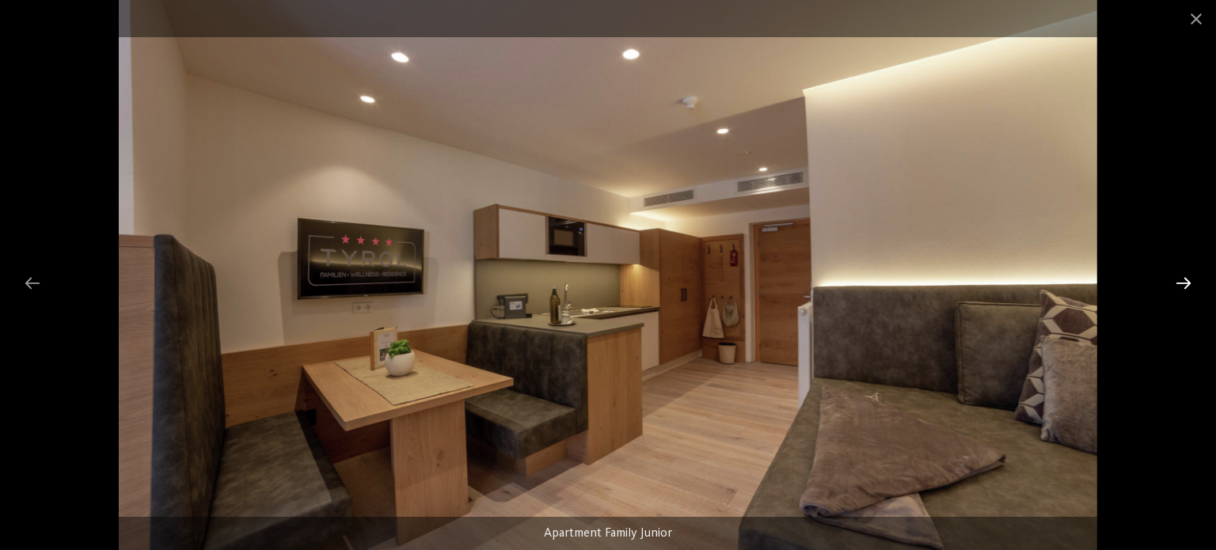
click at [1182, 284] on div at bounding box center [1183, 283] width 33 height 31
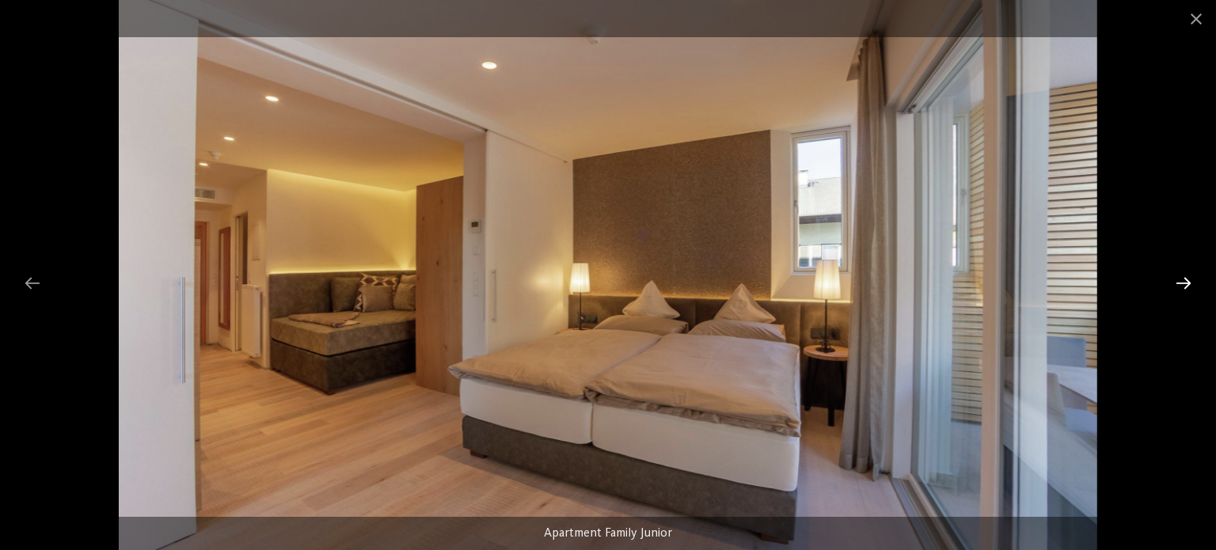
click at [1182, 284] on div at bounding box center [1183, 283] width 33 height 31
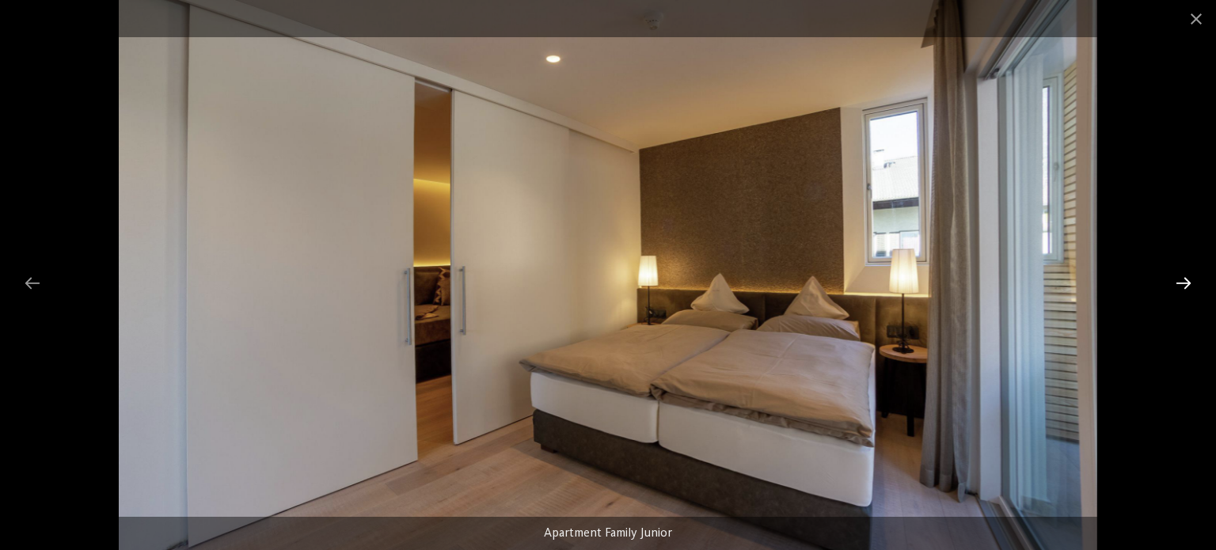
click at [1182, 284] on div at bounding box center [1183, 283] width 33 height 31
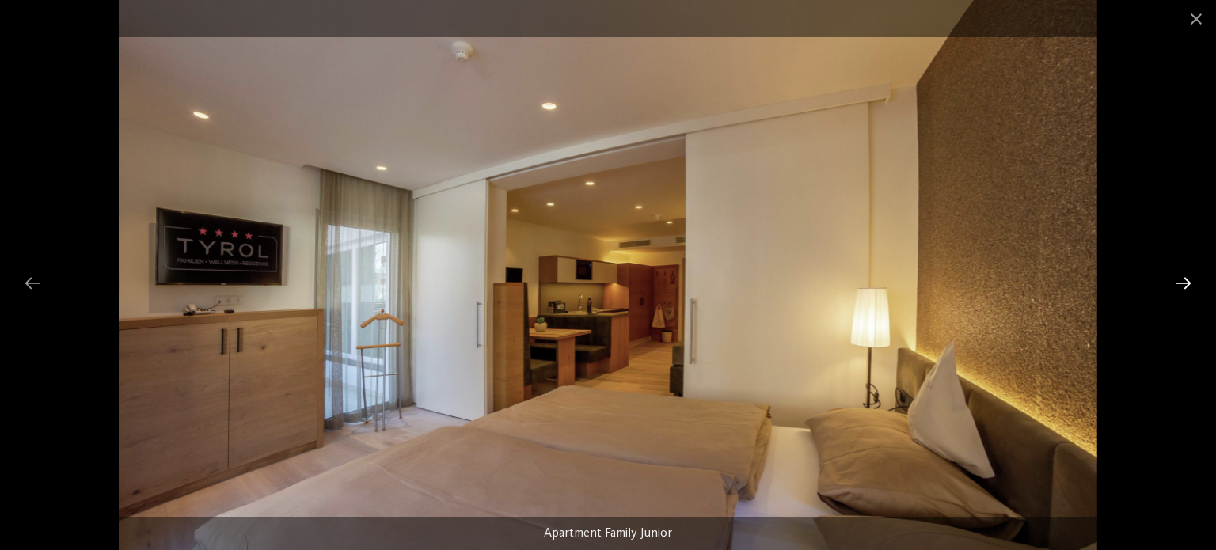
click at [1182, 284] on div at bounding box center [1183, 283] width 33 height 31
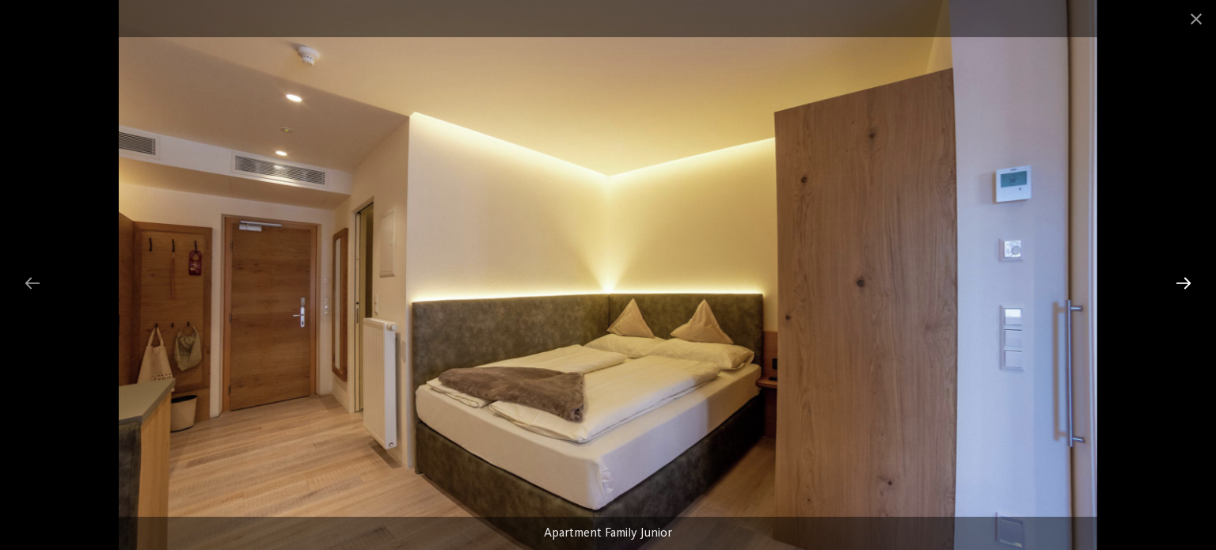
click at [1182, 284] on div at bounding box center [1183, 283] width 33 height 31
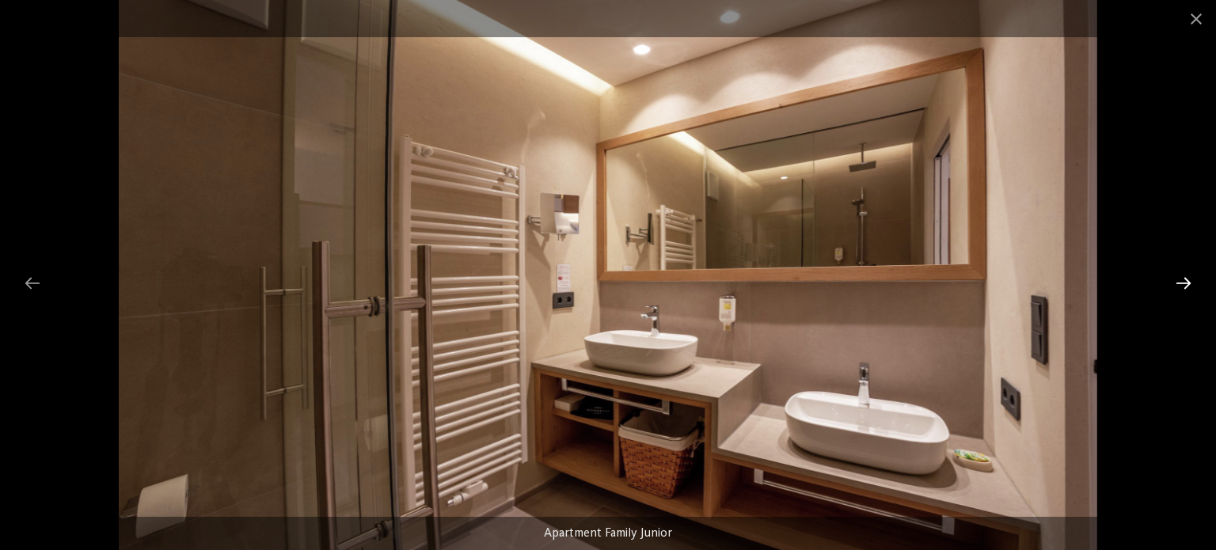
click at [1182, 284] on div at bounding box center [1183, 283] width 33 height 31
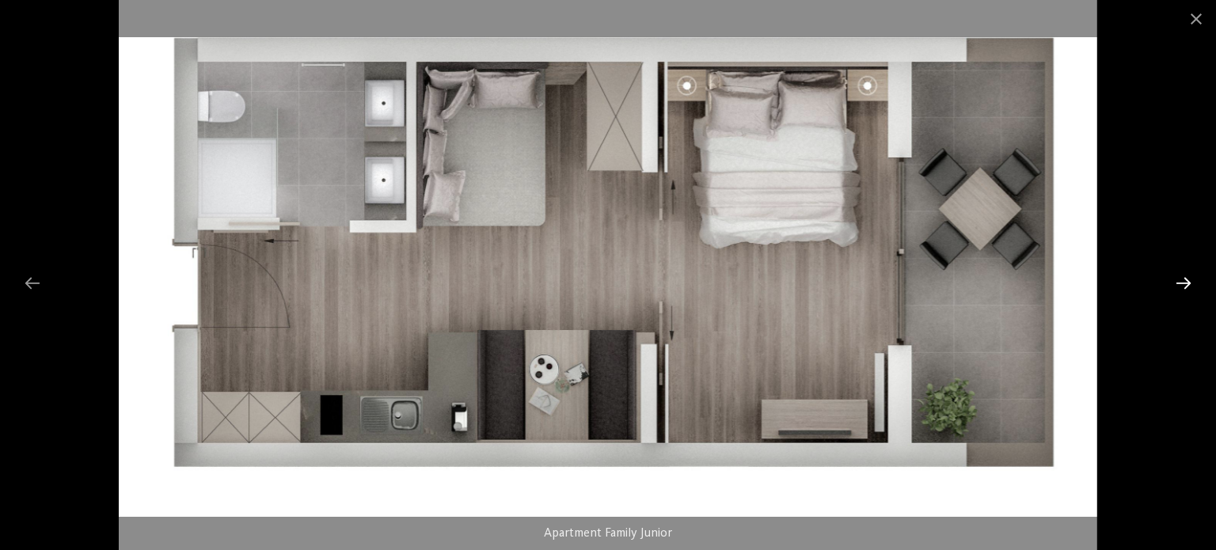
click at [1182, 284] on div at bounding box center [1183, 283] width 33 height 31
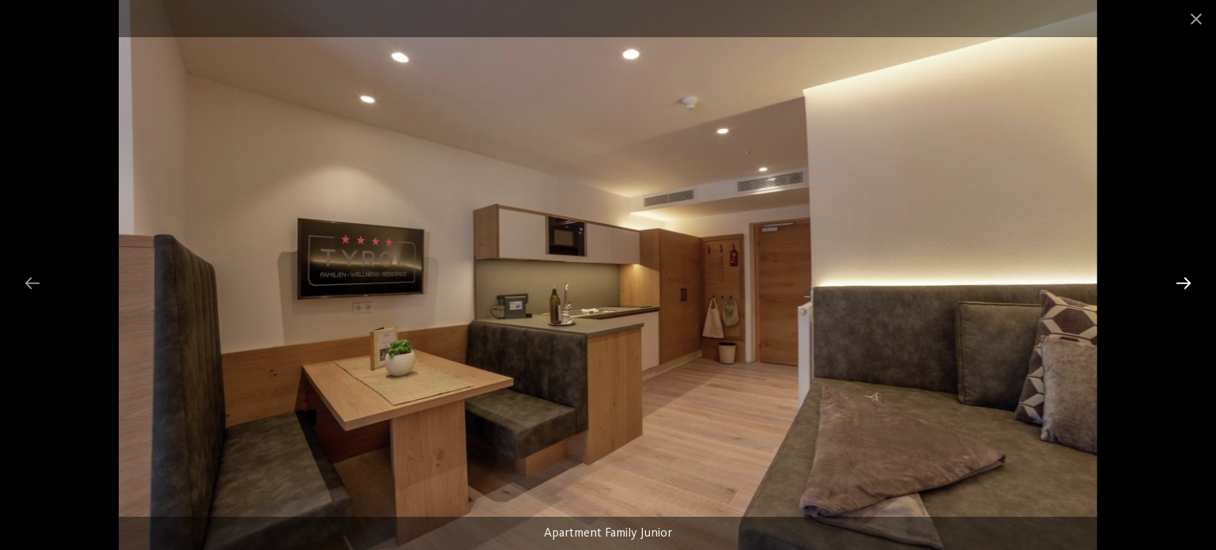
click at [1182, 284] on div at bounding box center [1183, 283] width 33 height 31
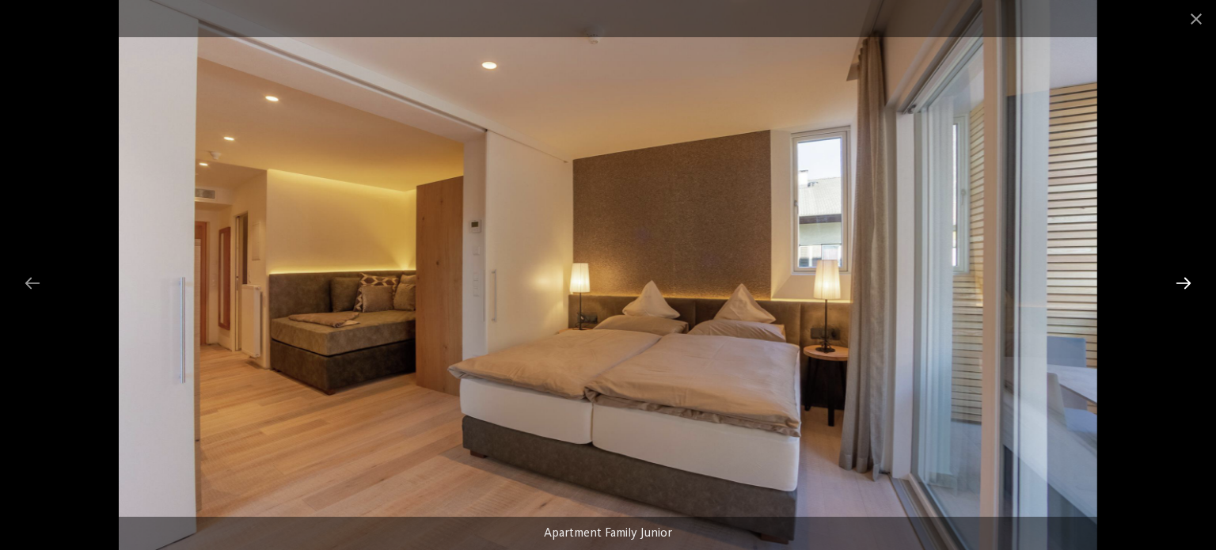
click at [1182, 284] on div at bounding box center [1183, 283] width 33 height 31
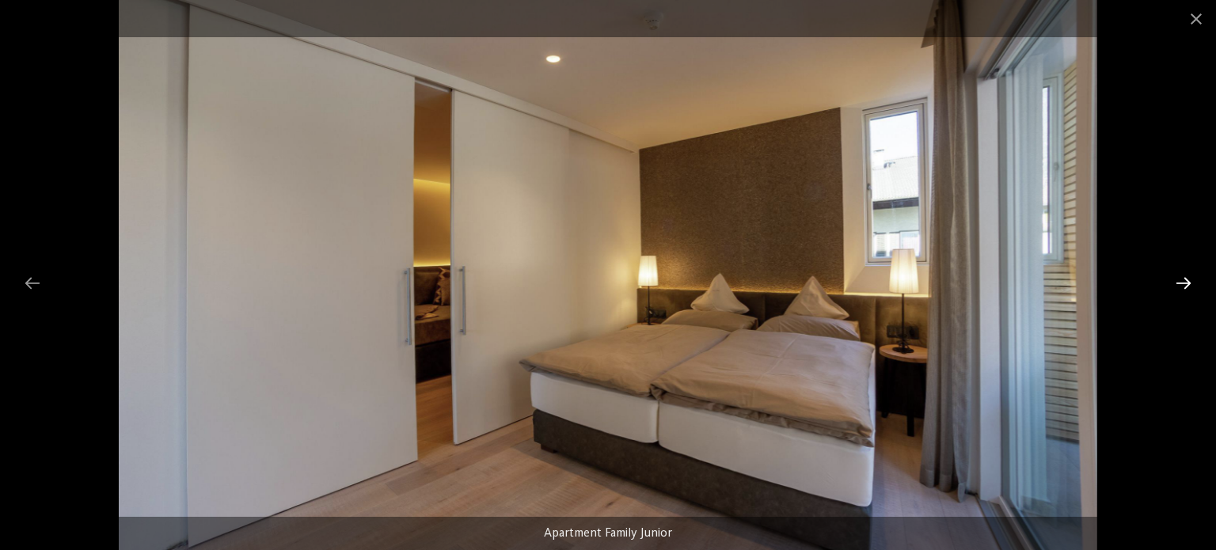
click at [1182, 284] on div at bounding box center [1183, 283] width 33 height 31
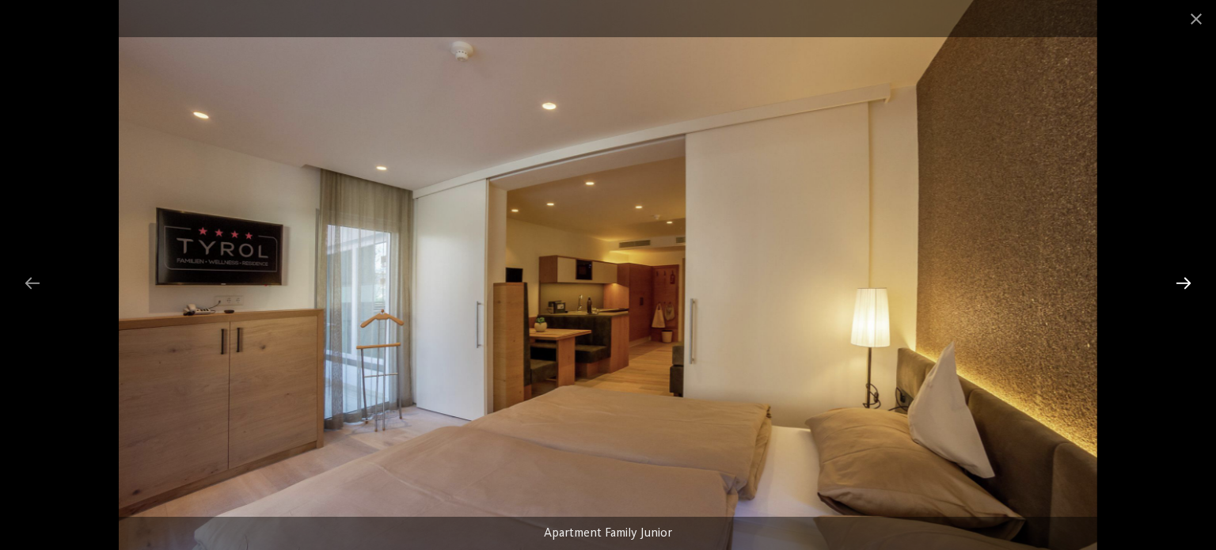
click at [1182, 284] on div at bounding box center [1183, 283] width 33 height 31
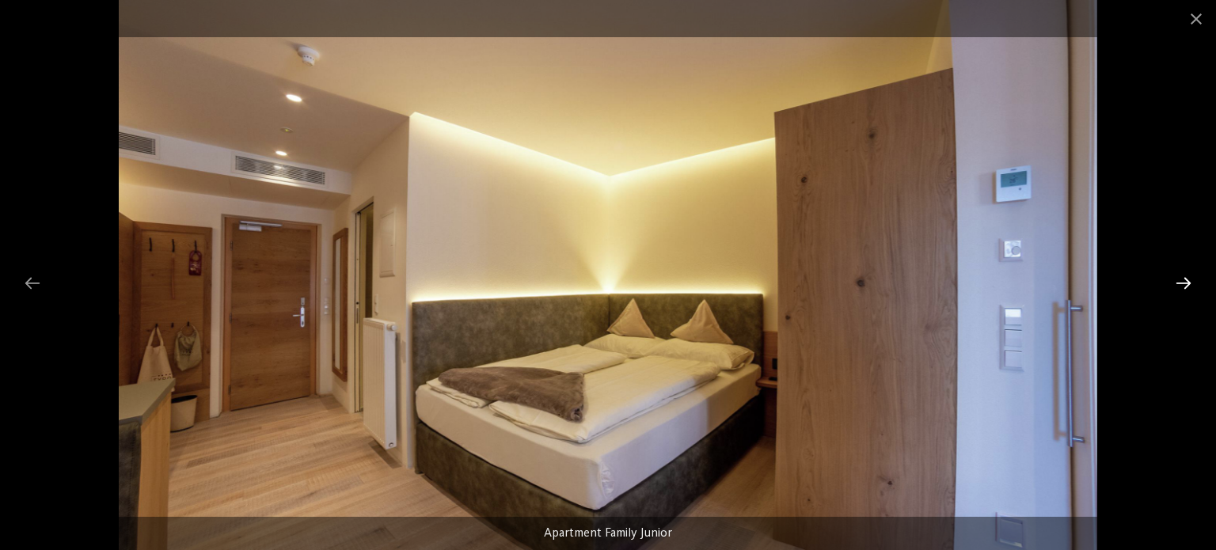
click at [1182, 284] on div at bounding box center [1183, 283] width 33 height 31
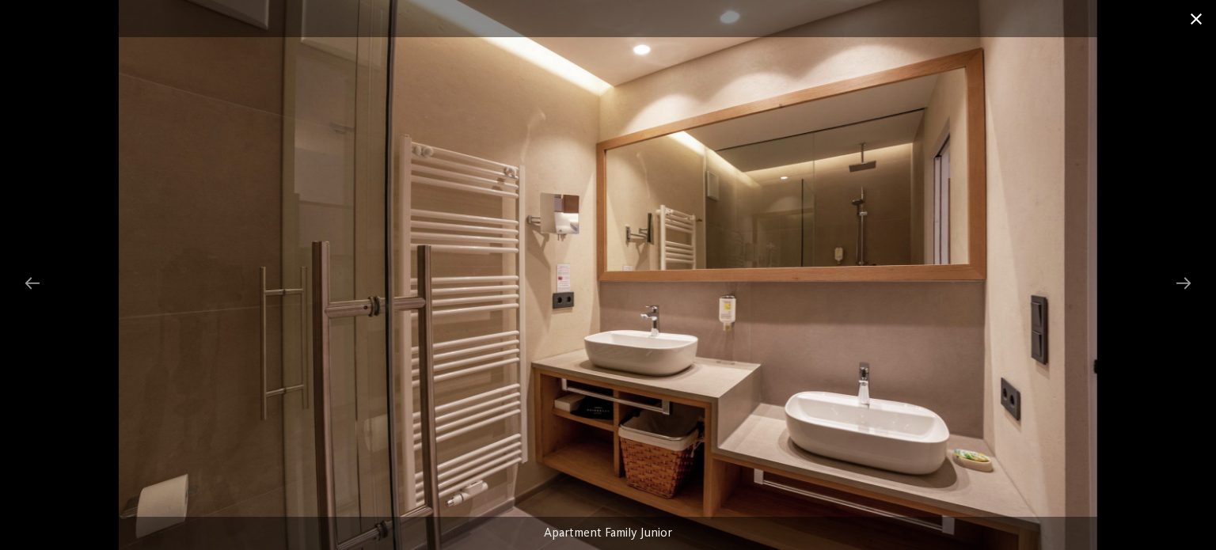
click at [1200, 13] on span at bounding box center [1196, 18] width 40 height 37
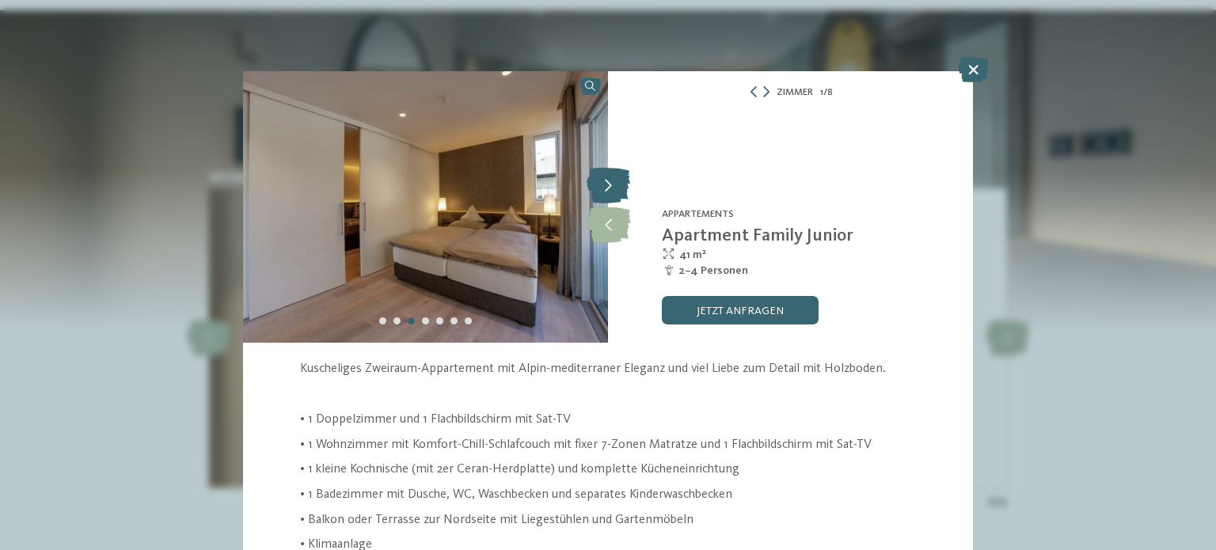
click at [611, 183] on icon at bounding box center [609, 187] width 44 height 36
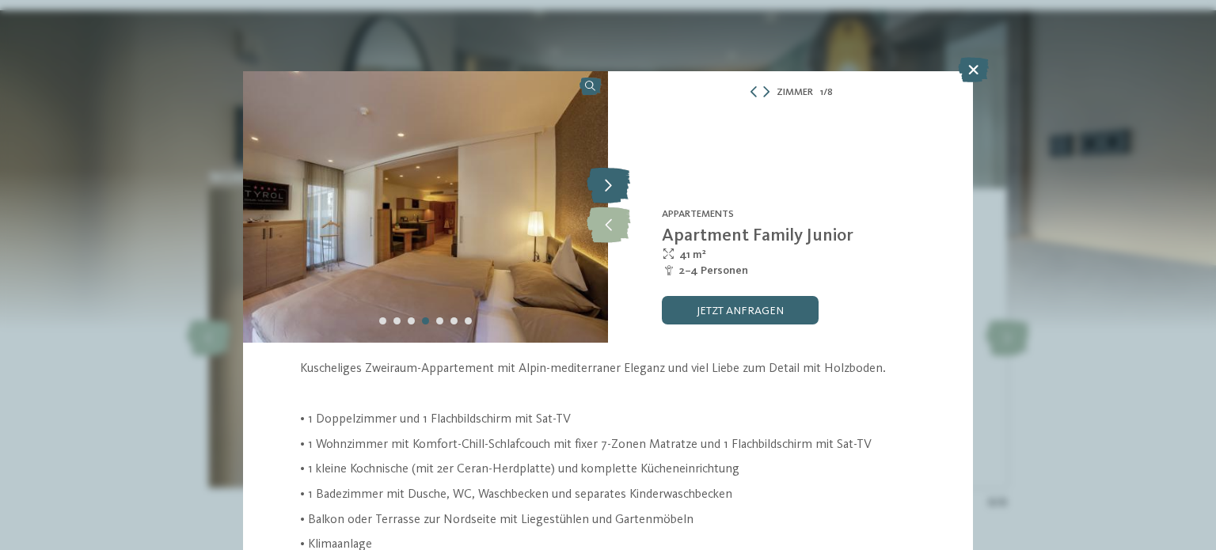
click at [611, 183] on icon at bounding box center [609, 187] width 44 height 36
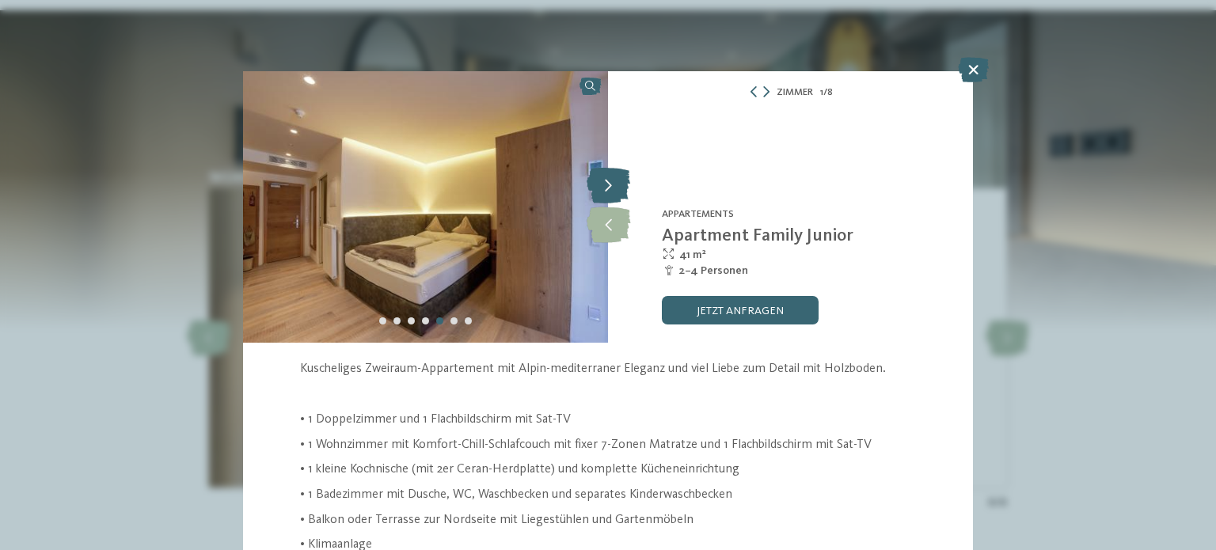
click at [611, 183] on icon at bounding box center [609, 187] width 44 height 36
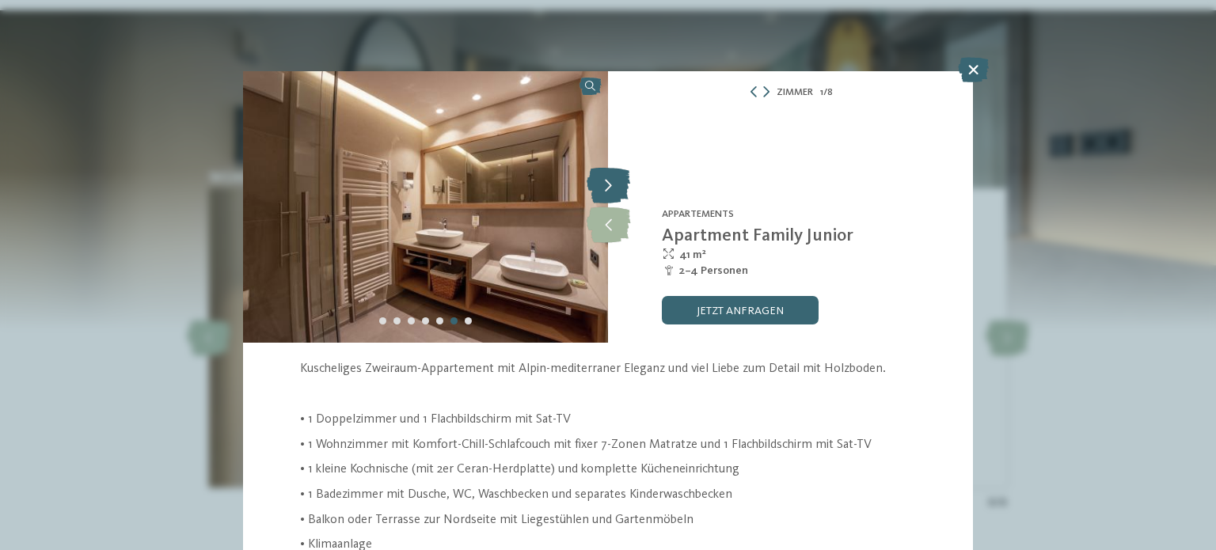
click at [611, 183] on icon at bounding box center [609, 187] width 44 height 36
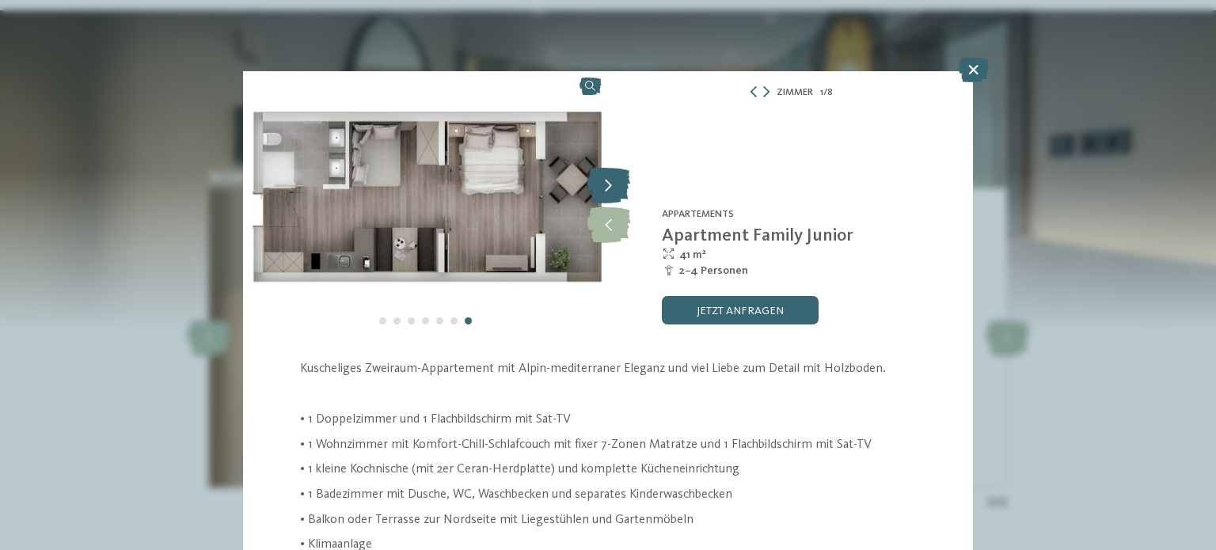
click at [611, 183] on icon at bounding box center [609, 187] width 44 height 36
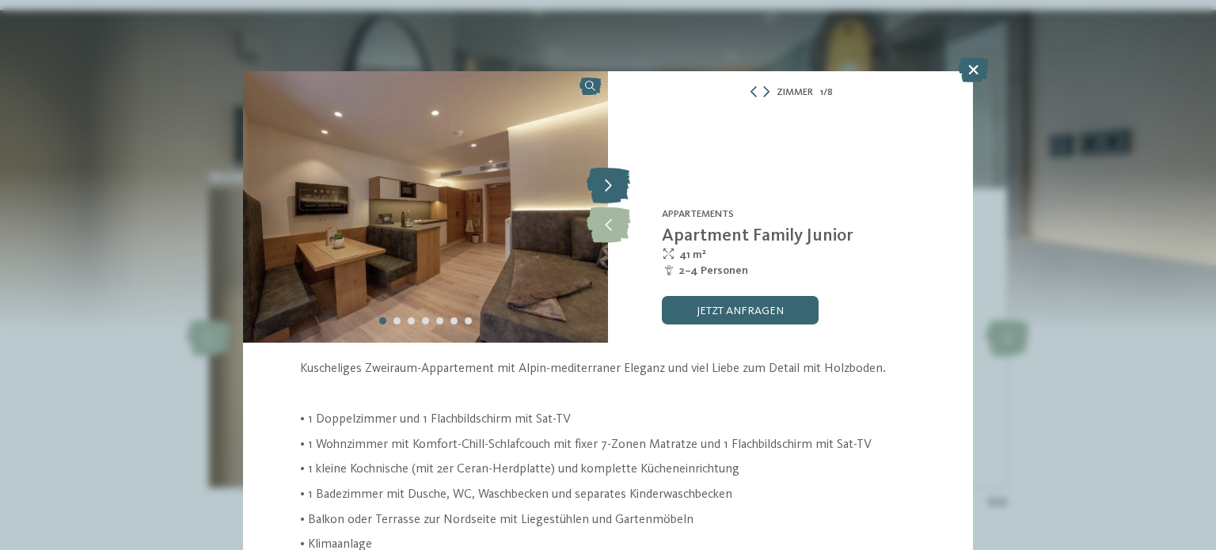
click at [611, 183] on icon at bounding box center [609, 187] width 44 height 36
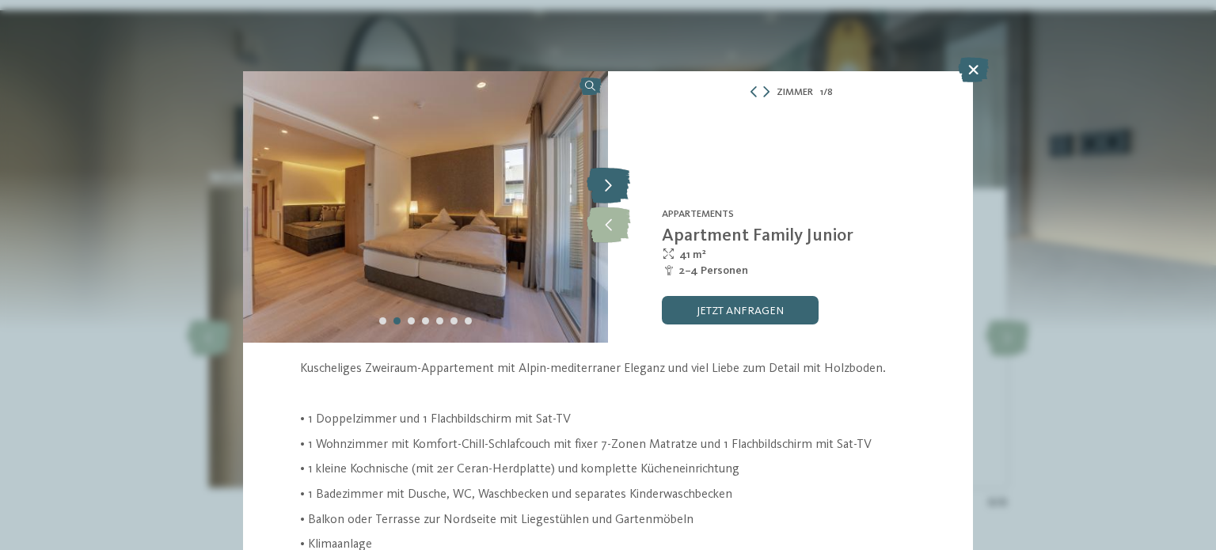
click at [611, 183] on icon at bounding box center [609, 187] width 44 height 36
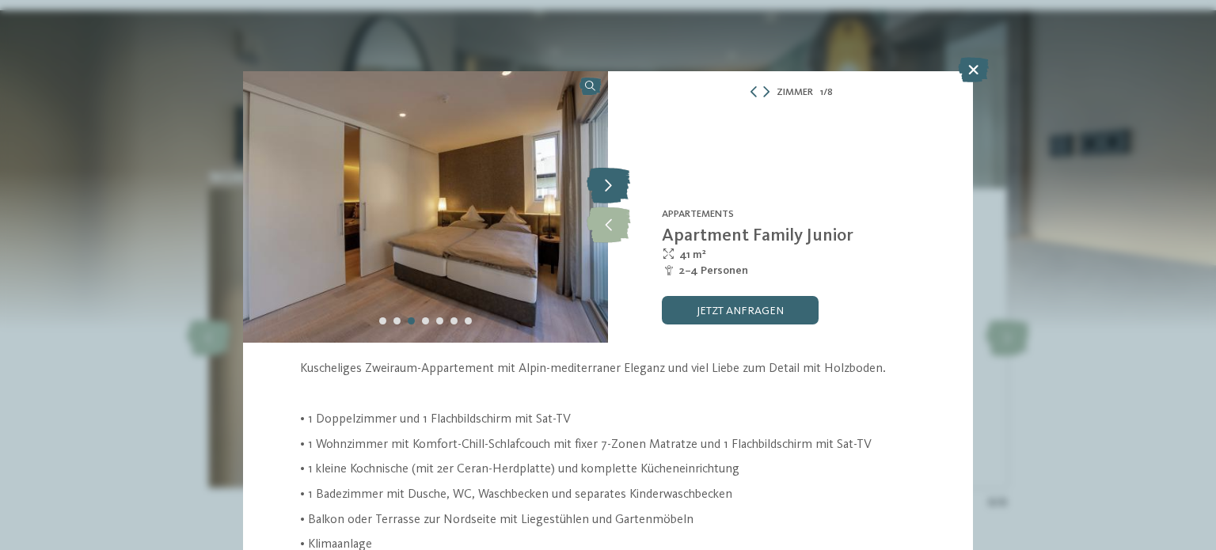
click at [611, 183] on icon at bounding box center [609, 187] width 44 height 36
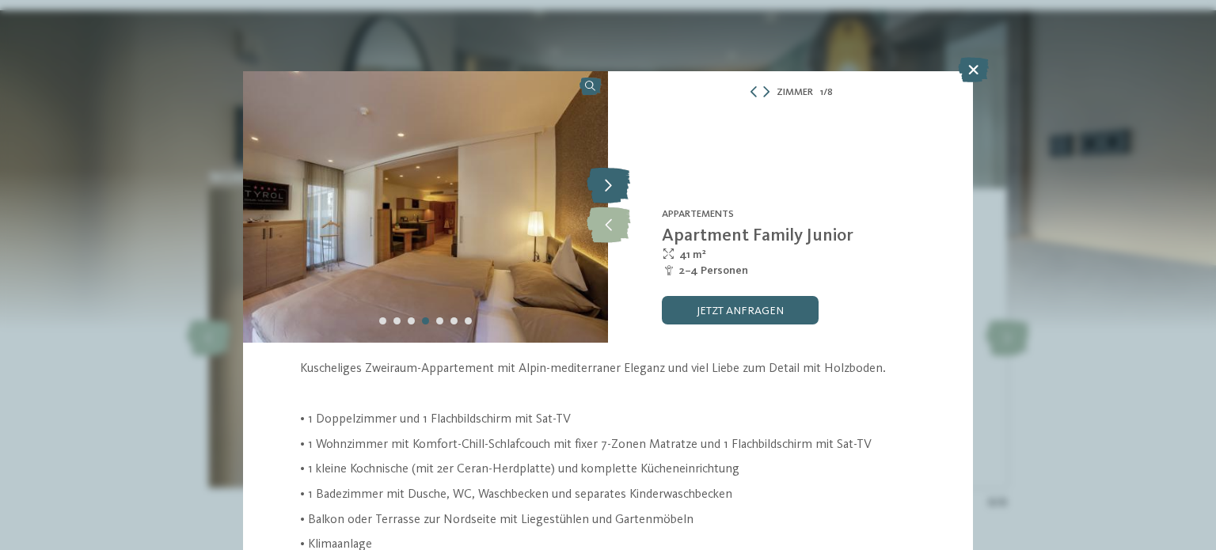
click at [611, 183] on icon at bounding box center [609, 187] width 44 height 36
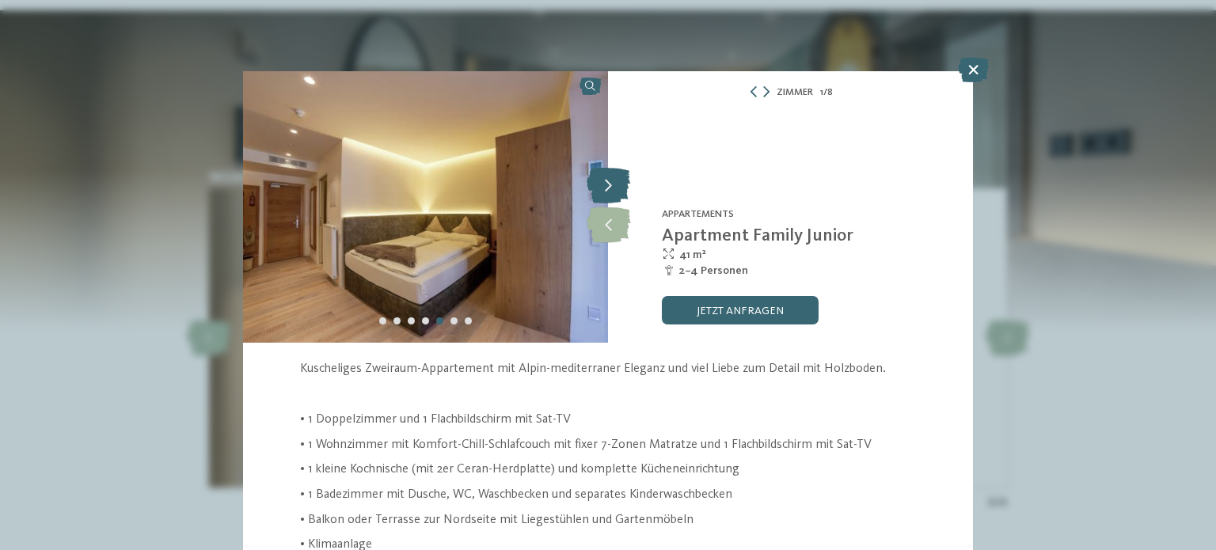
click at [611, 183] on icon at bounding box center [609, 187] width 44 height 36
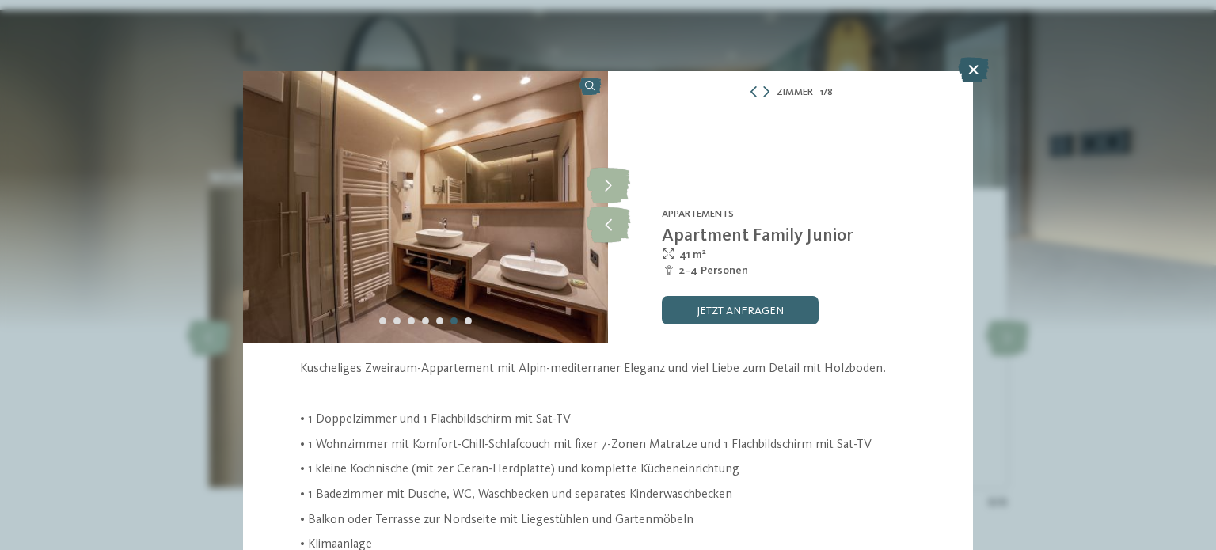
click at [974, 67] on icon at bounding box center [973, 69] width 31 height 25
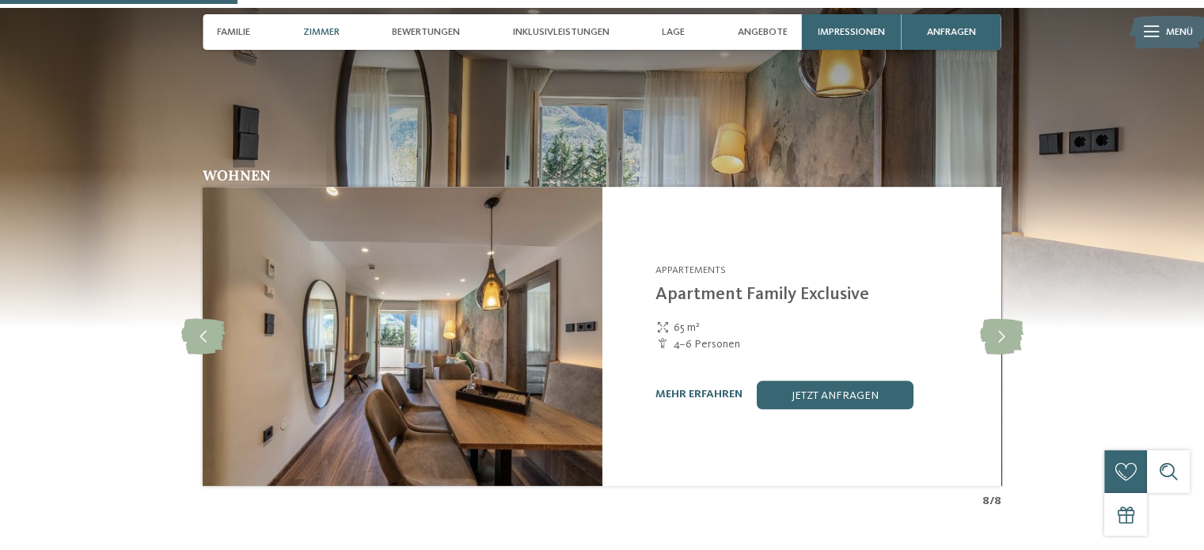
click at [716, 128] on img at bounding box center [602, 167] width 1204 height 321
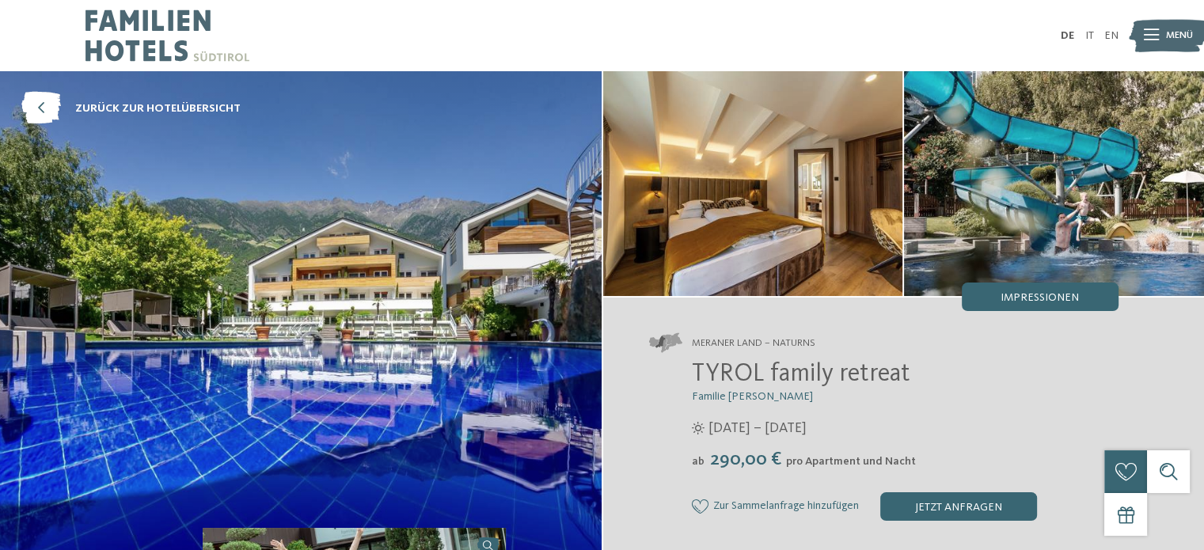
click at [1073, 253] on img at bounding box center [1054, 183] width 300 height 225
click at [737, 206] on img at bounding box center [753, 183] width 300 height 225
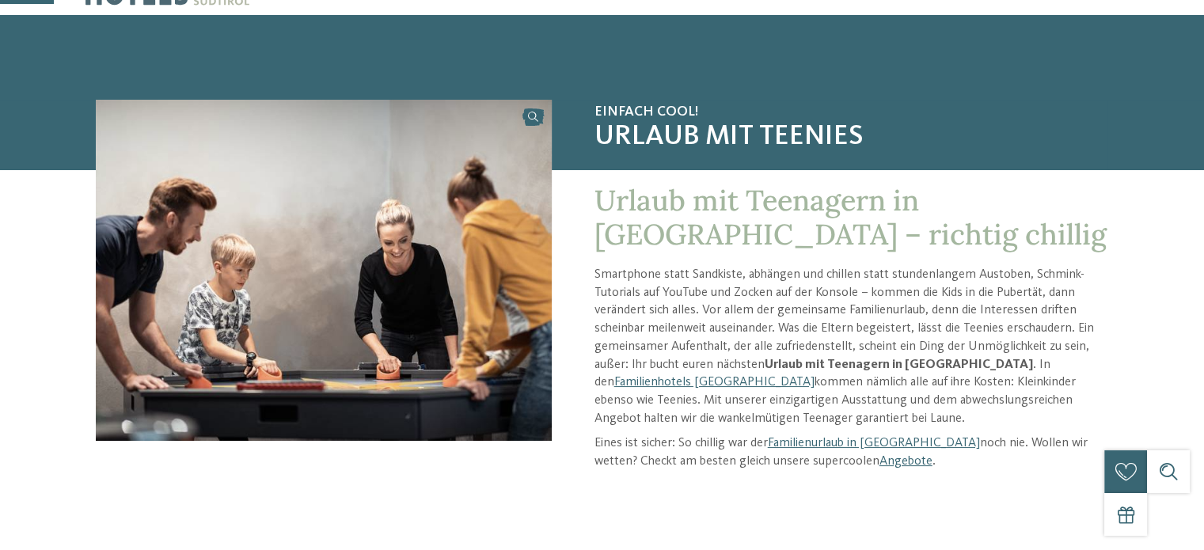
scroll to position [158, 0]
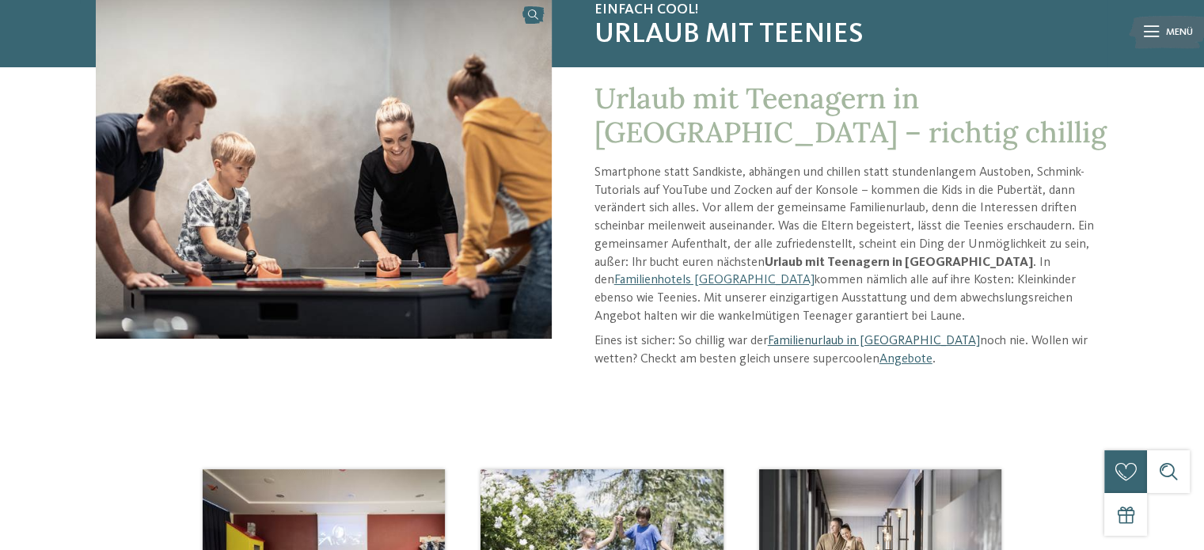
click at [834, 337] on link "Familienurlaub in [GEOGRAPHIC_DATA]" at bounding box center [874, 341] width 212 height 13
click at [879, 359] on link "Angebote" at bounding box center [905, 359] width 53 height 13
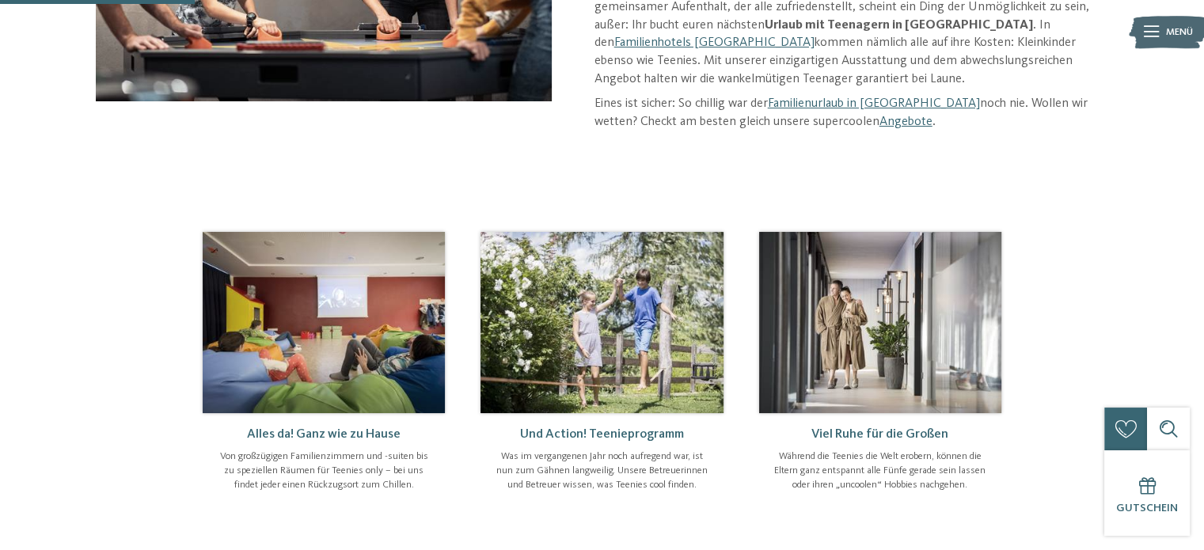
scroll to position [450, 0]
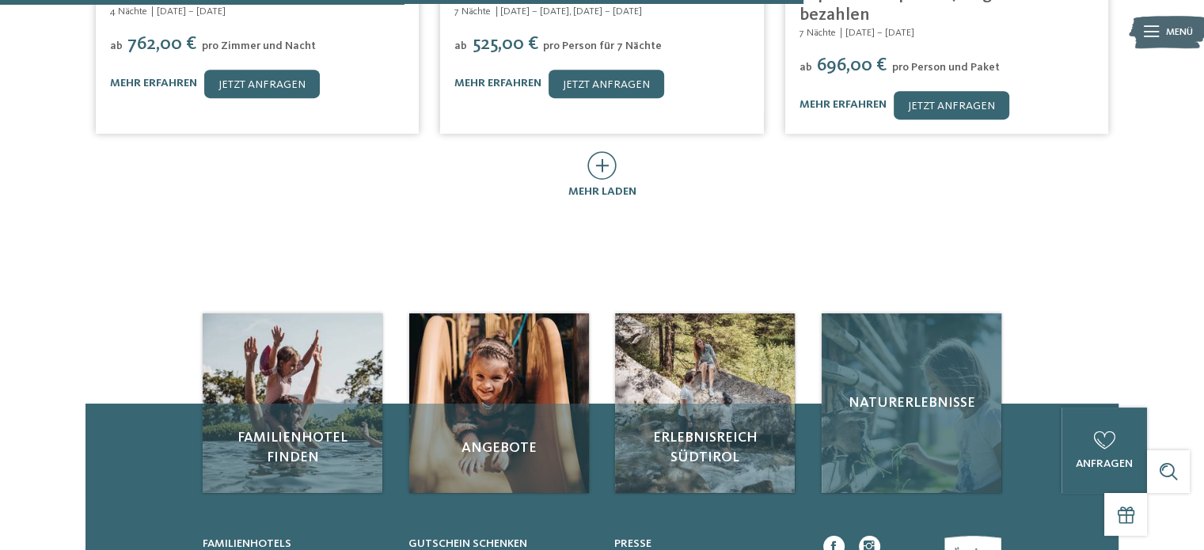
scroll to position [950, 0]
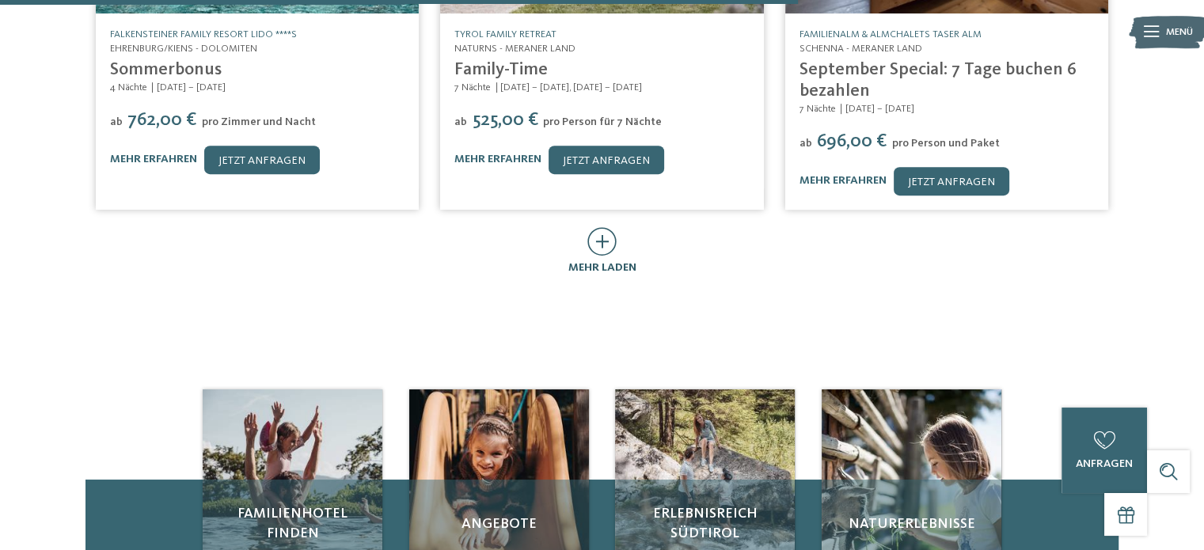
click at [599, 229] on icon at bounding box center [601, 241] width 29 height 28
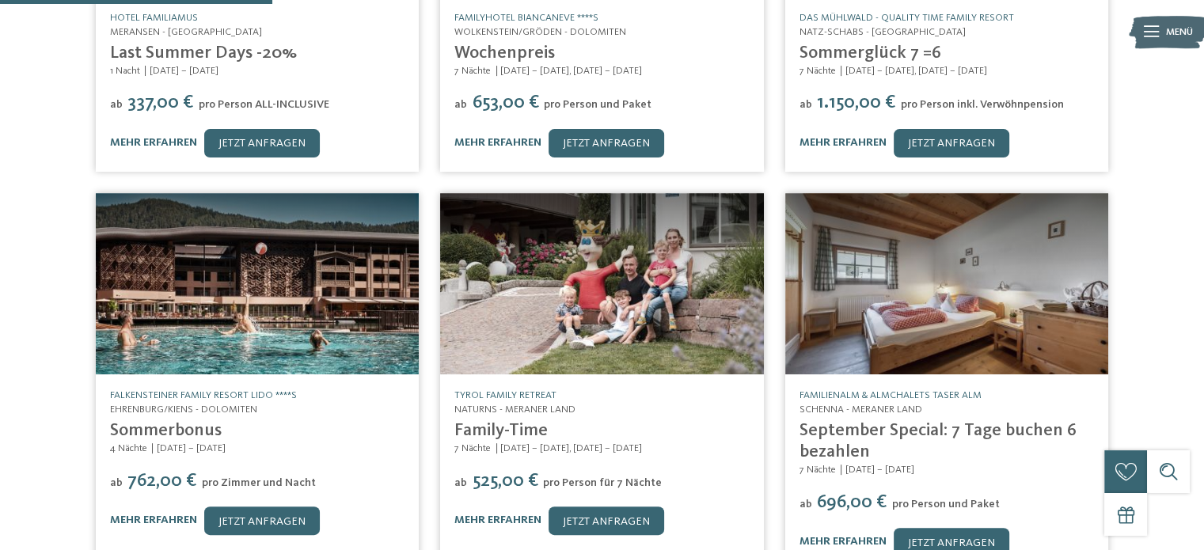
scroll to position [633, 0]
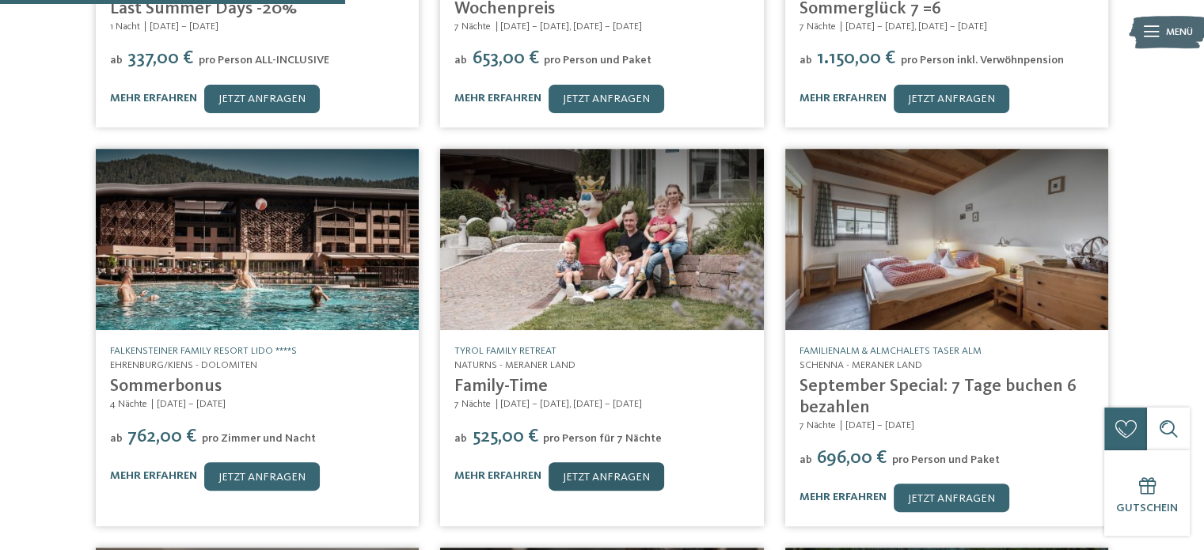
click at [590, 462] on link "jetzt anfragen" at bounding box center [607, 476] width 116 height 28
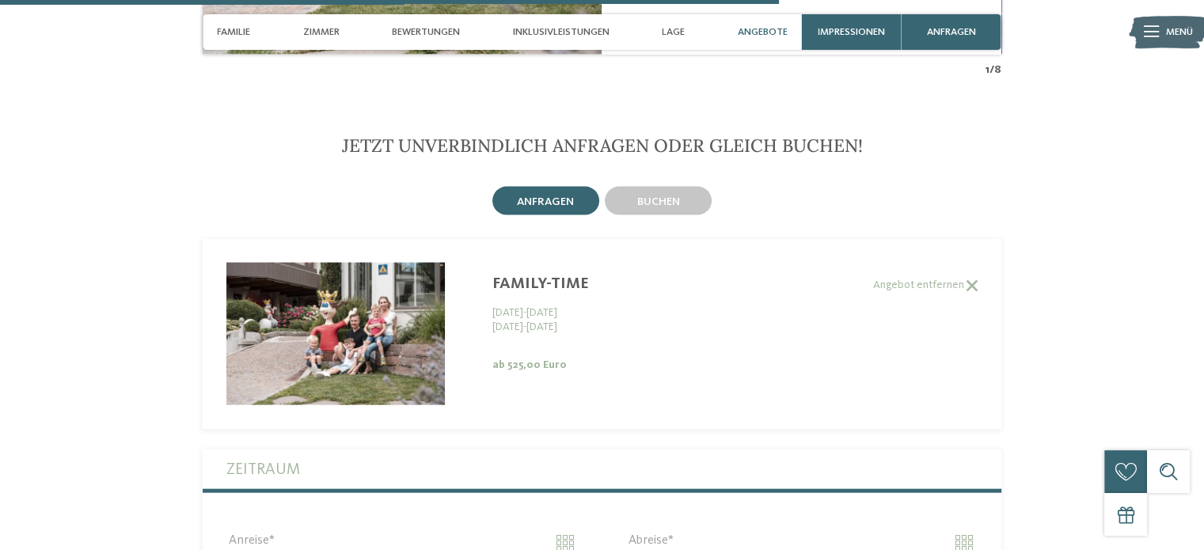
scroll to position [2930, 0]
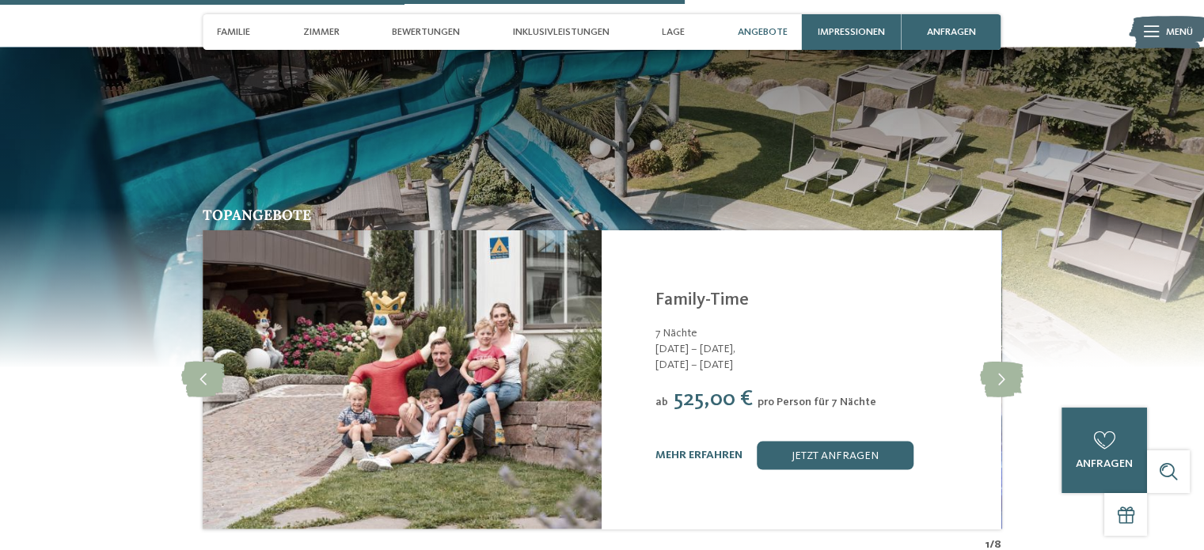
click at [744, 28] on span "Angebote" at bounding box center [763, 32] width 50 height 12
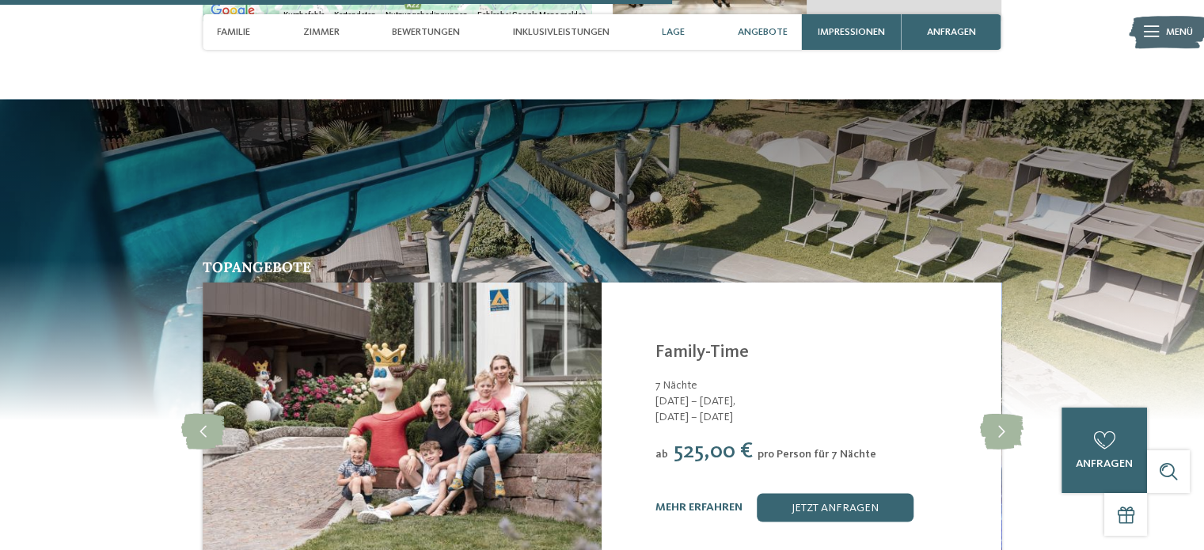
scroll to position [2872, 0]
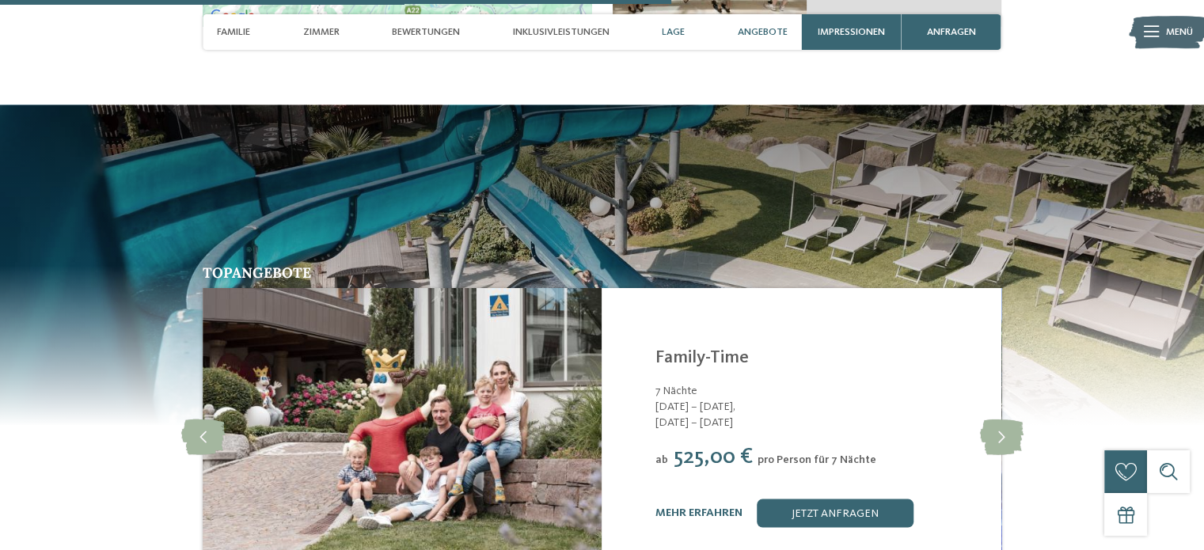
drag, startPoint x: 678, startPoint y: 32, endPoint x: 674, endPoint y: 40, distance: 9.3
click at [674, 40] on div "Lage" at bounding box center [673, 32] width 37 height 36
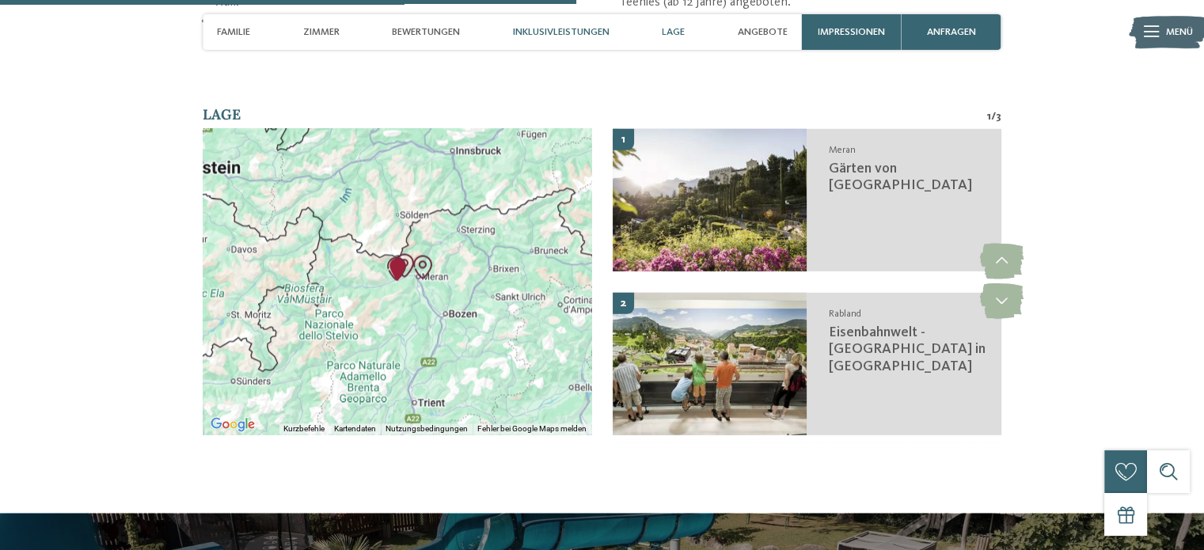
click at [553, 33] on span "Inklusivleistungen" at bounding box center [561, 32] width 97 height 12
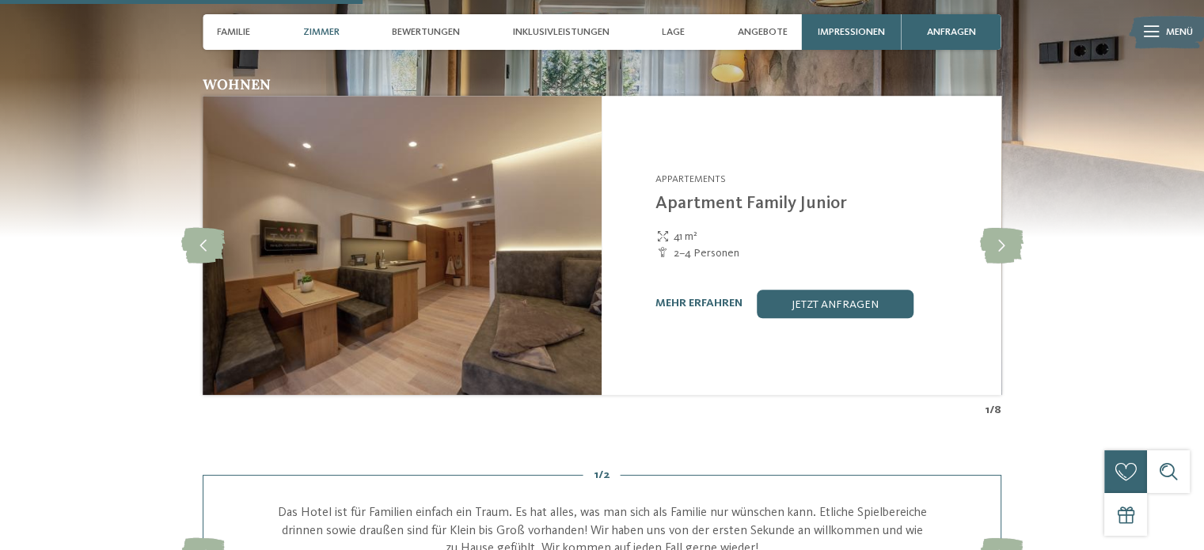
scroll to position [1077, 0]
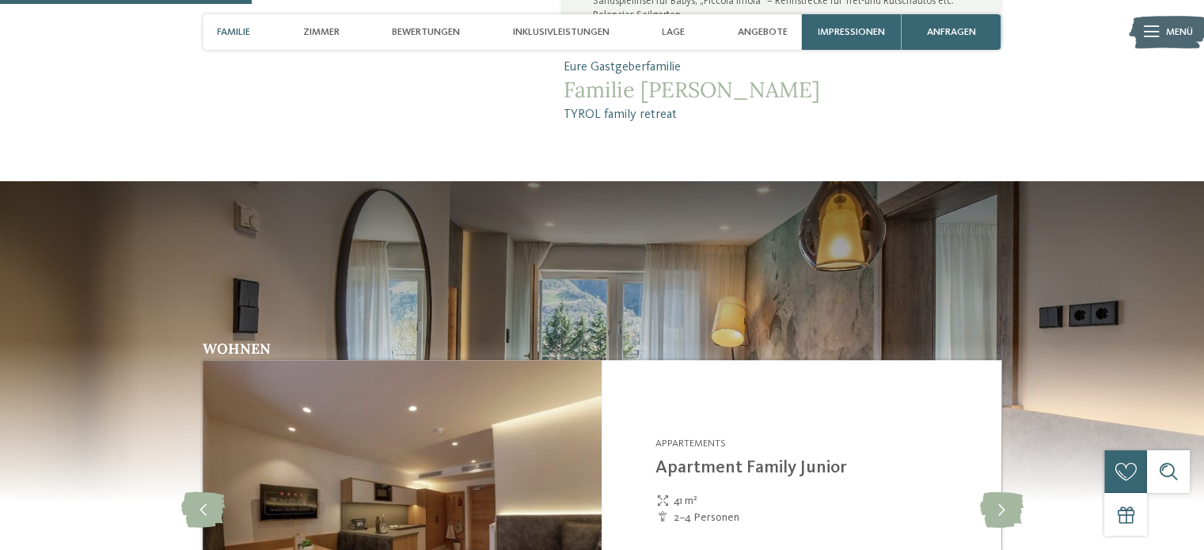
drag, startPoint x: 564, startPoint y: 88, endPoint x: 699, endPoint y: 120, distance: 139.0
click at [699, 120] on div "Eure Gastgeberfamilie Familie Brunner TYROL family retreat" at bounding box center [782, 91] width 438 height 65
copy div "Familie Brunner TYROL family retreat"
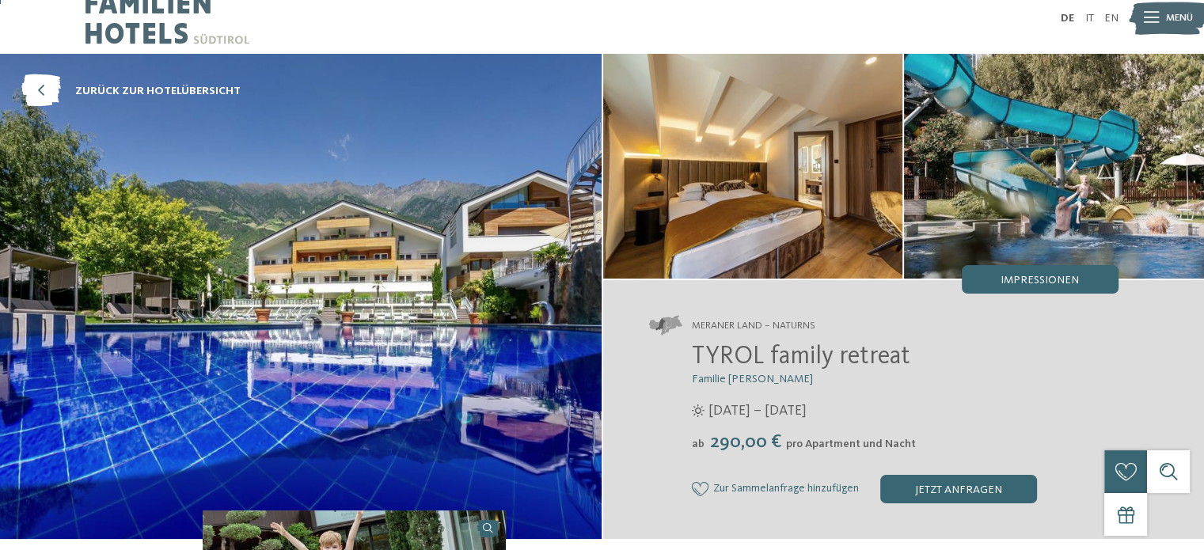
scroll to position [0, 0]
